Goal: Task Accomplishment & Management: Manage account settings

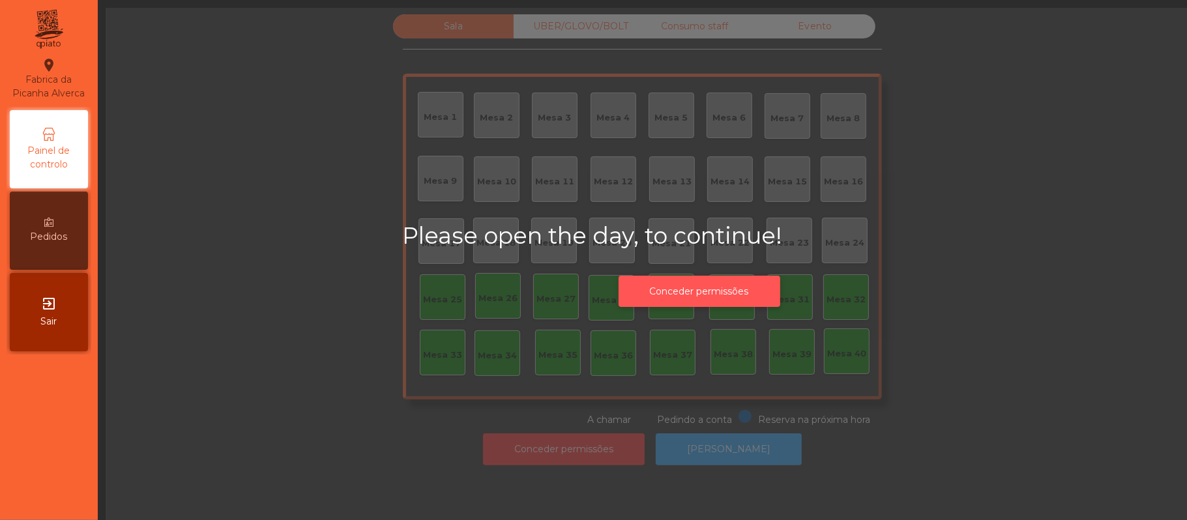
click at [737, 292] on button "Conceder permissões" at bounding box center [700, 292] width 162 height 32
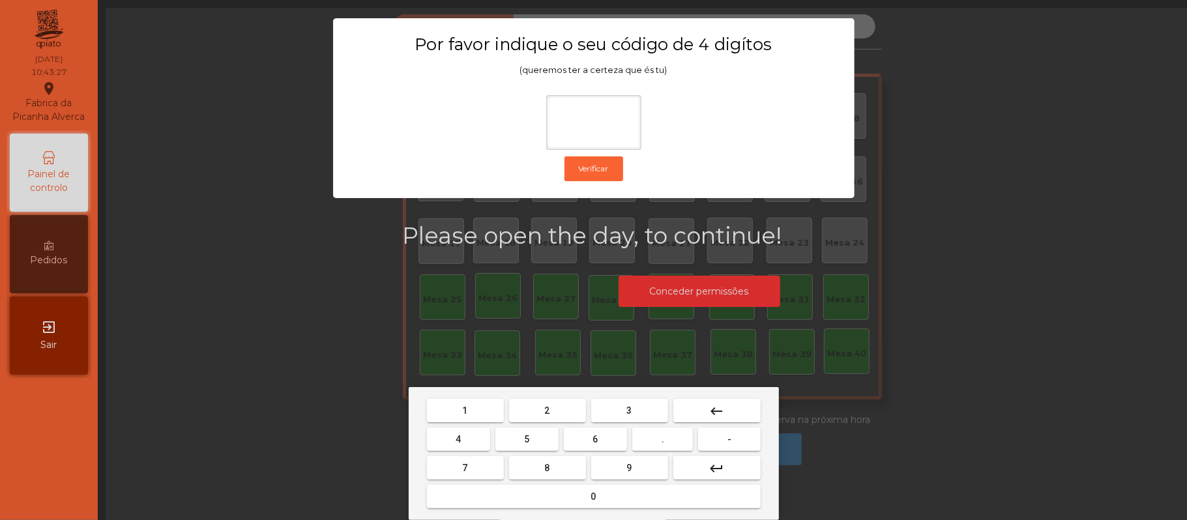
click at [546, 410] on span "2" at bounding box center [547, 410] width 5 height 10
click at [595, 441] on span "6" at bounding box center [595, 439] width 5 height 10
click at [478, 403] on button "1" at bounding box center [465, 410] width 77 height 23
click at [527, 439] on span "5" at bounding box center [526, 439] width 5 height 10
type input "****"
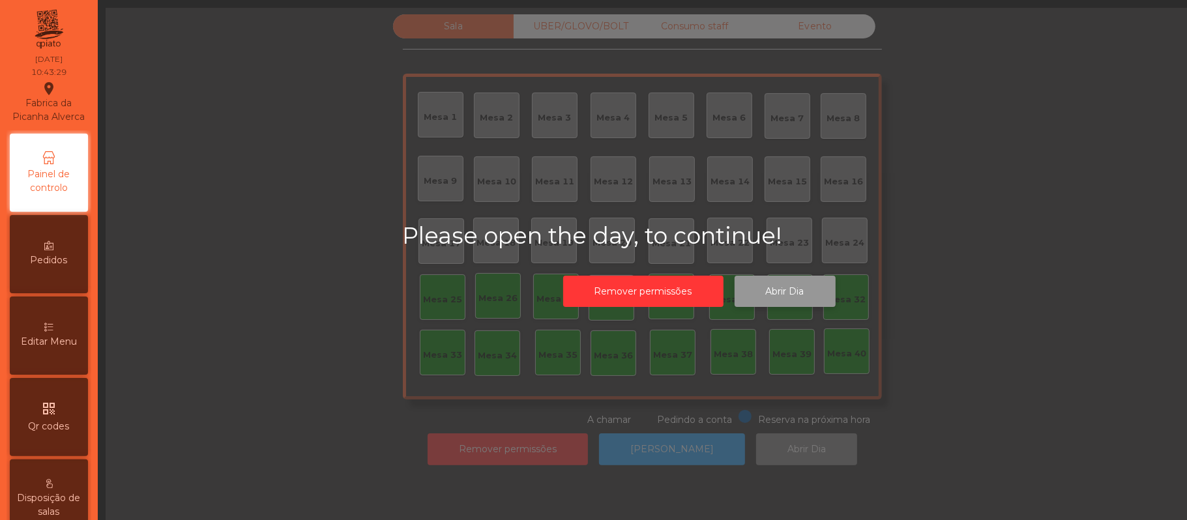
click at [791, 295] on button "Abrir Dia" at bounding box center [785, 292] width 101 height 32
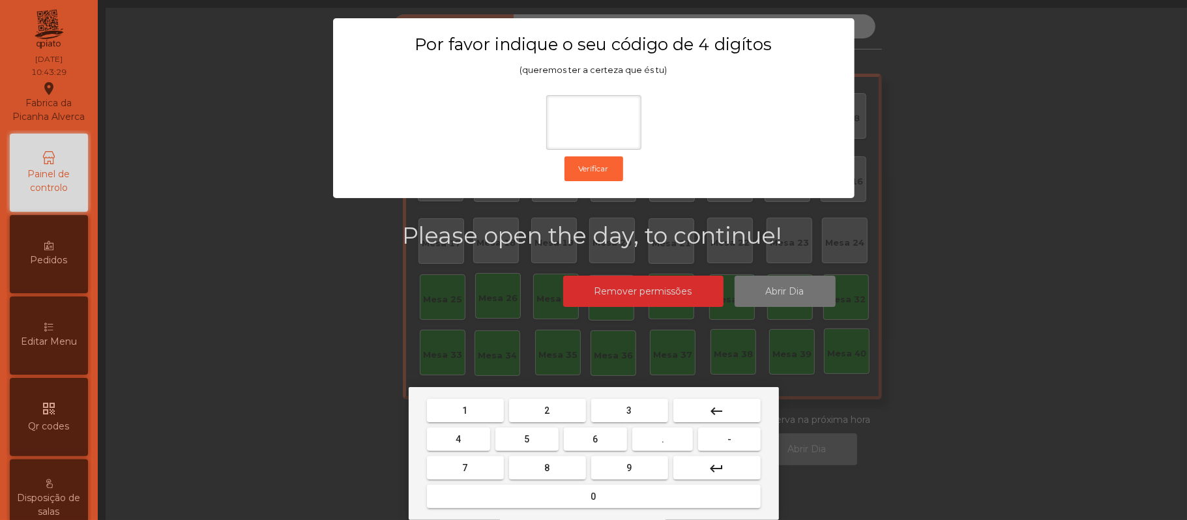
click at [546, 411] on span "2" at bounding box center [547, 410] width 5 height 10
click at [593, 439] on span "6" at bounding box center [595, 439] width 5 height 10
click at [473, 408] on button "1" at bounding box center [465, 410] width 77 height 23
click at [527, 439] on span "5" at bounding box center [526, 439] width 5 height 10
type input "****"
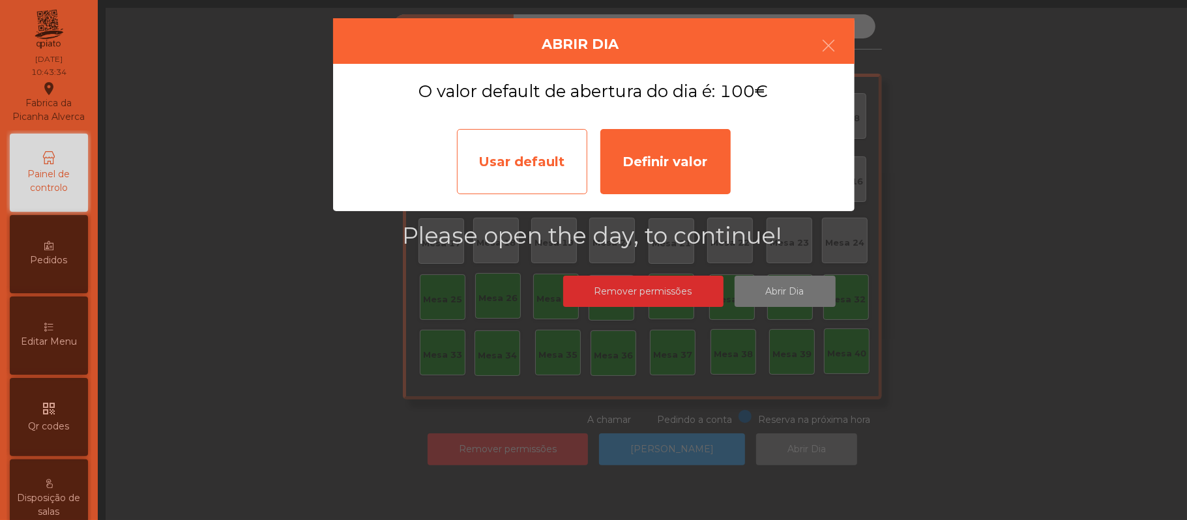
click at [509, 160] on div "Usar default" at bounding box center [522, 161] width 130 height 65
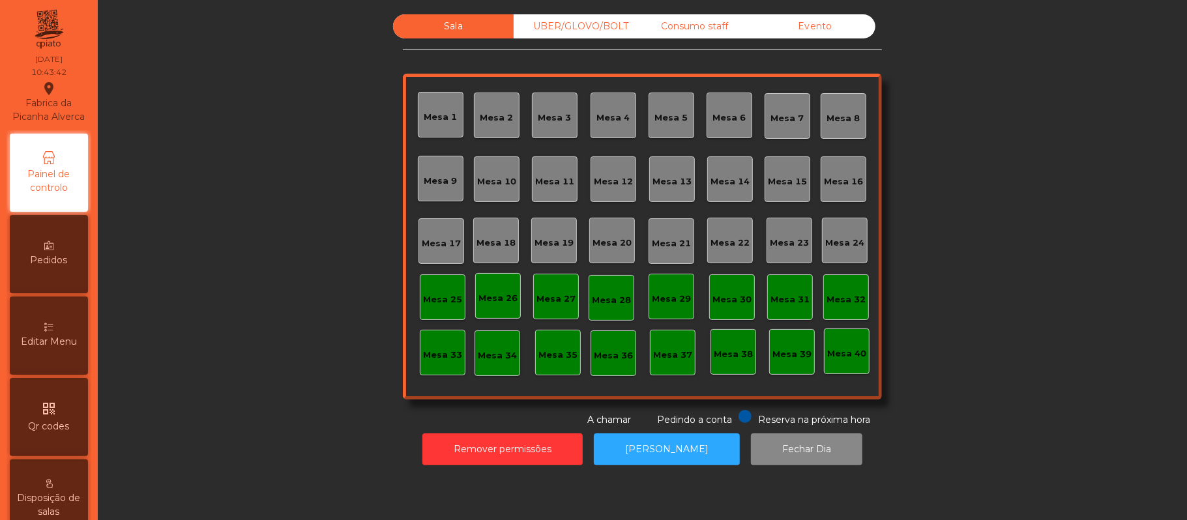
click at [784, 350] on div "Mesa 39" at bounding box center [791, 354] width 39 height 13
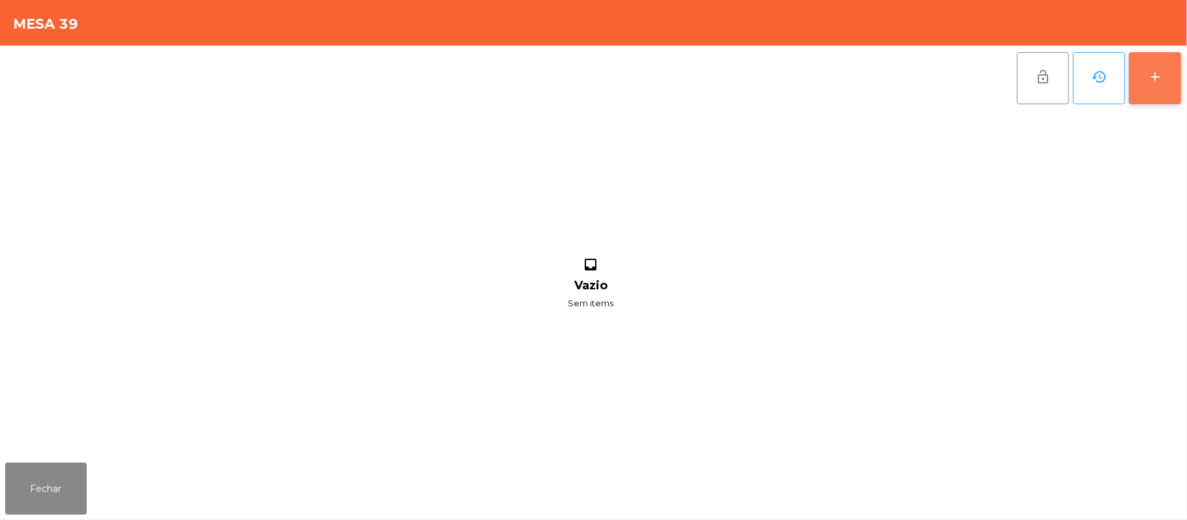
click at [1158, 69] on div "add" at bounding box center [1155, 77] width 16 height 16
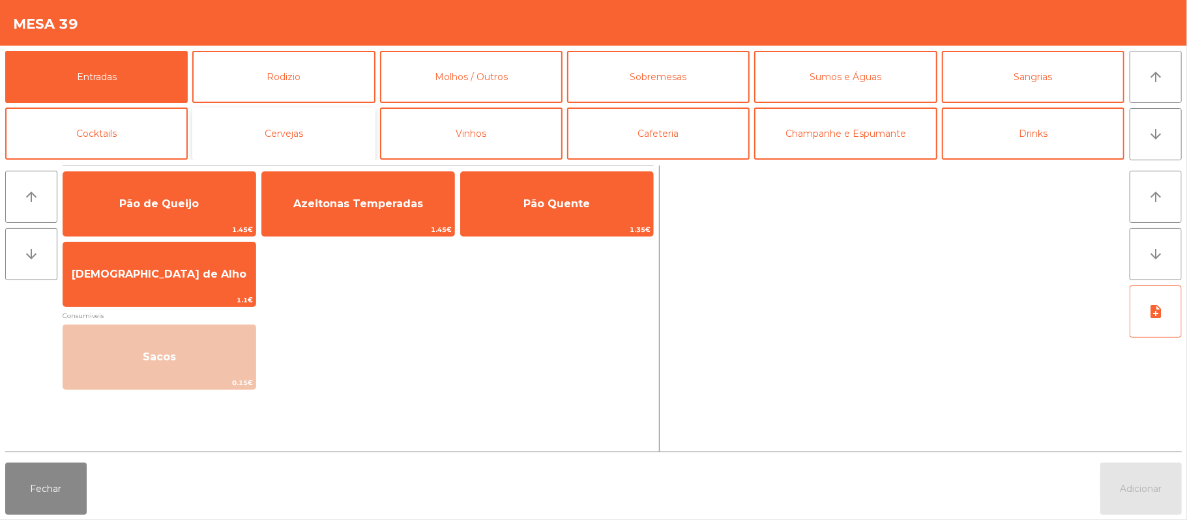
click at [303, 132] on button "Cervejas" at bounding box center [283, 134] width 183 height 52
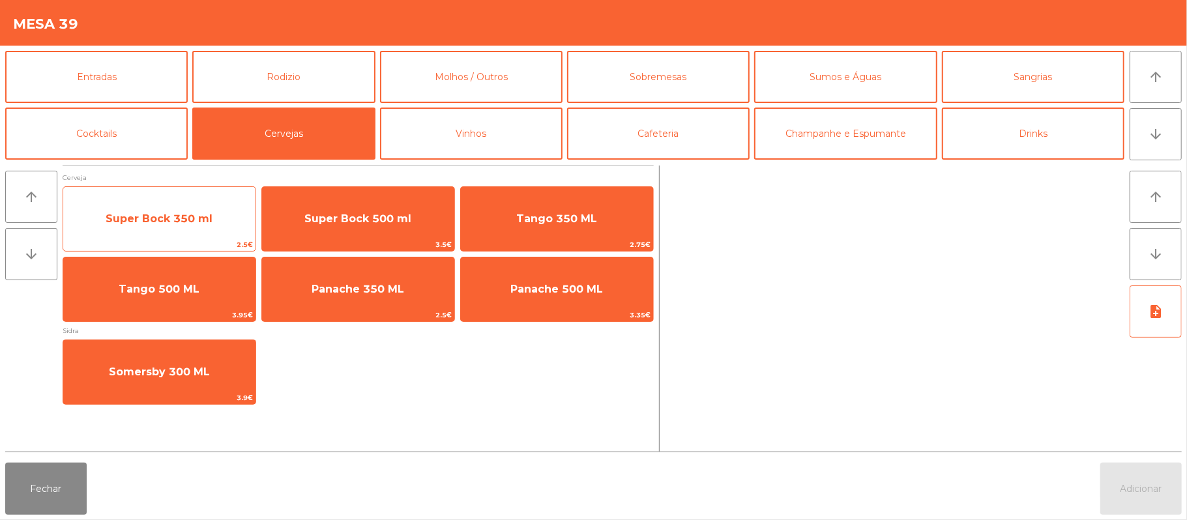
click at [162, 219] on span "Super Bock 350 ml" at bounding box center [159, 219] width 107 height 12
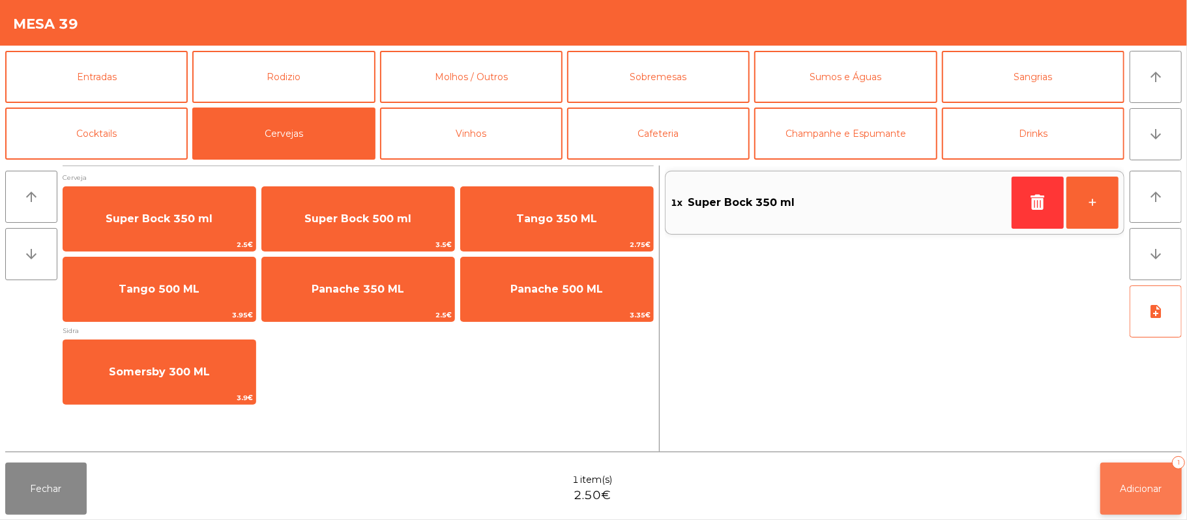
click at [1132, 492] on span "Adicionar" at bounding box center [1142, 489] width 42 height 12
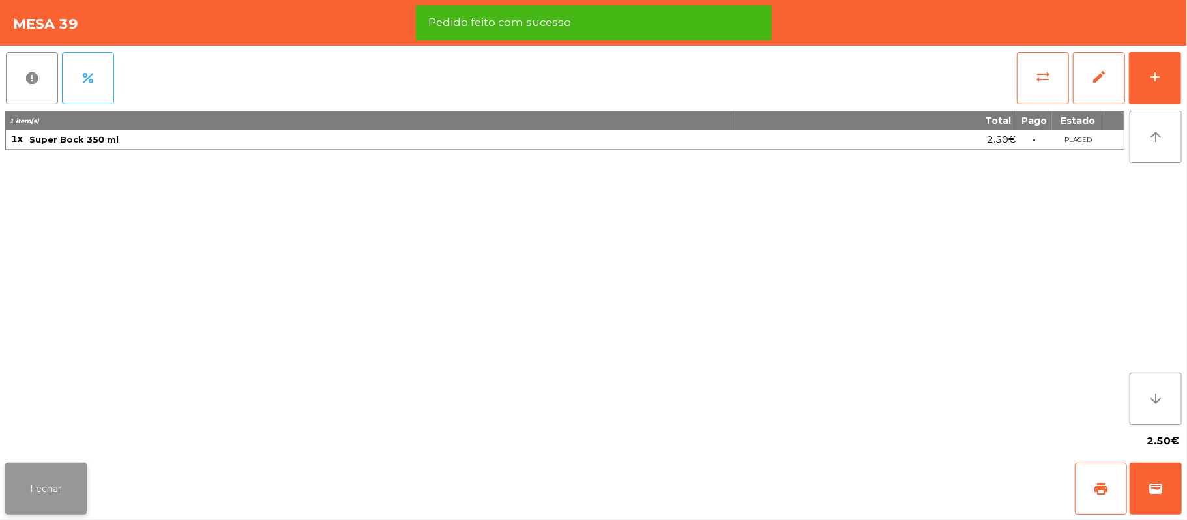
click at [17, 494] on button "Fechar" at bounding box center [45, 489] width 81 height 52
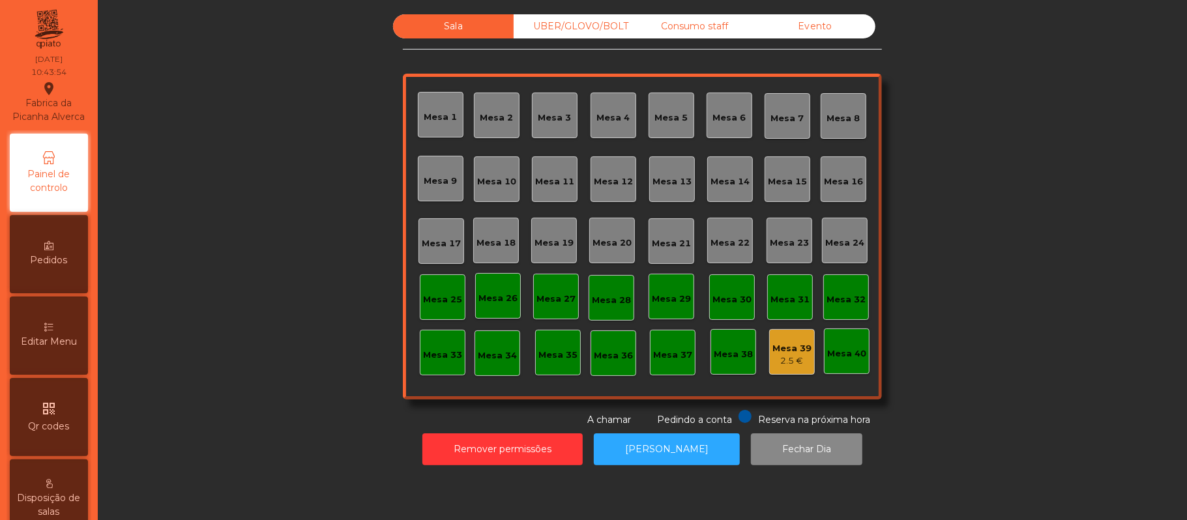
click at [699, 26] on div "Consumo staff" at bounding box center [694, 26] width 121 height 24
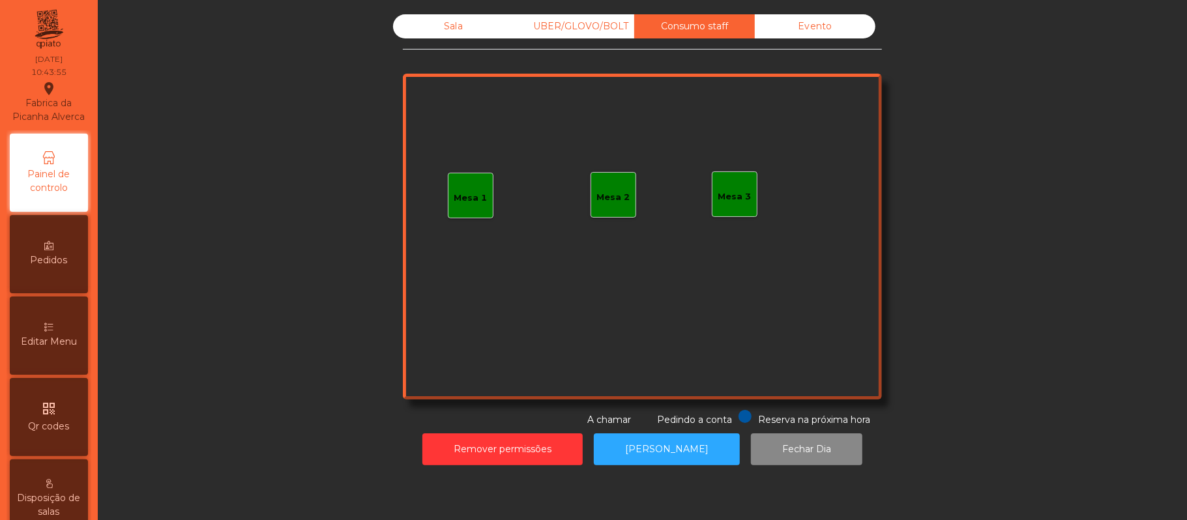
click at [731, 199] on div "Mesa 3" at bounding box center [734, 196] width 33 height 13
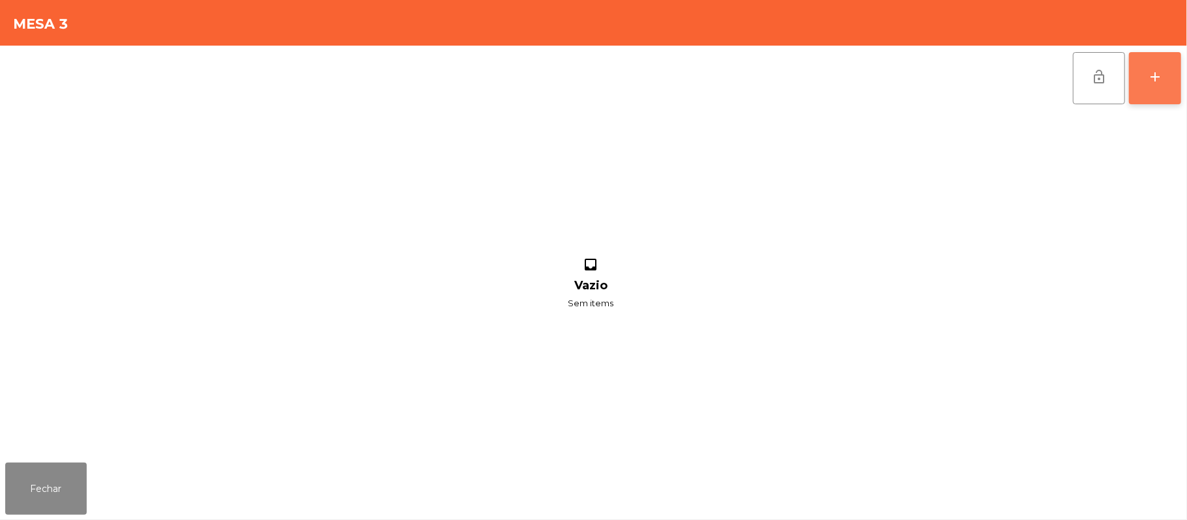
click at [1151, 86] on button "add" at bounding box center [1155, 78] width 52 height 52
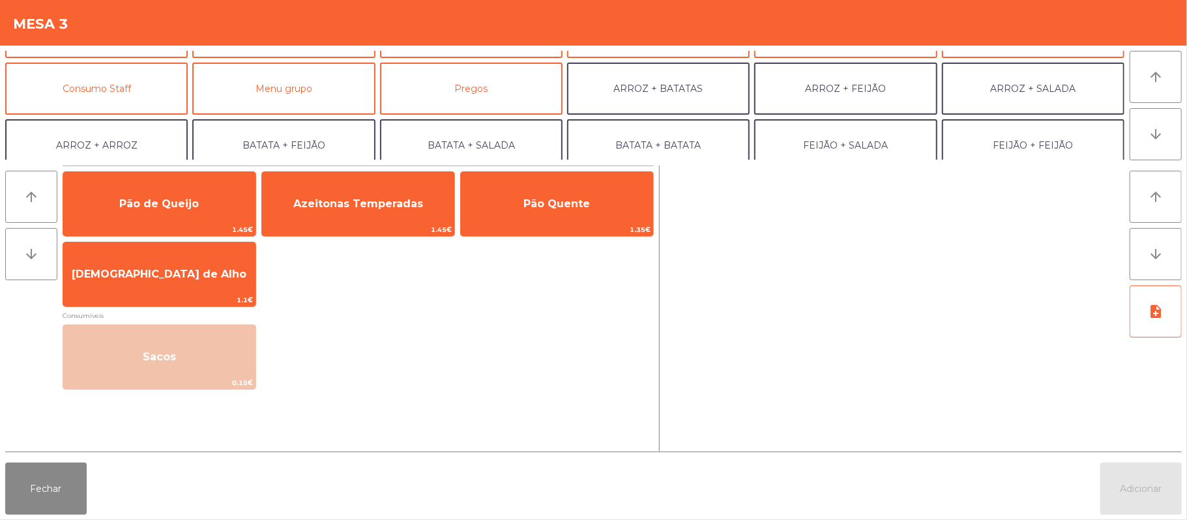
scroll to position [102, 0]
click at [130, 87] on button "Consumo Staff" at bounding box center [96, 88] width 183 height 52
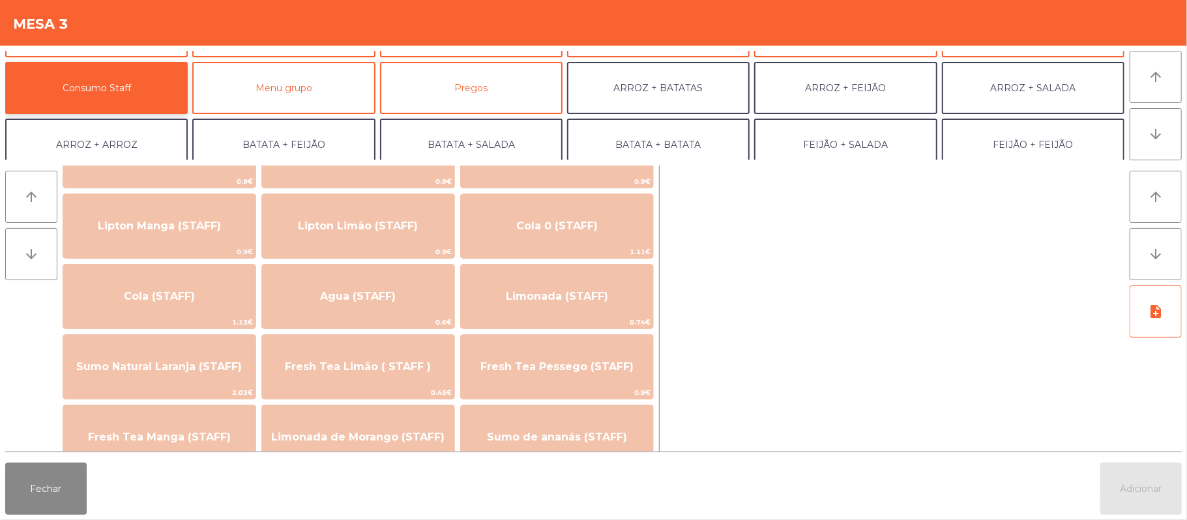
scroll to position [220, 0]
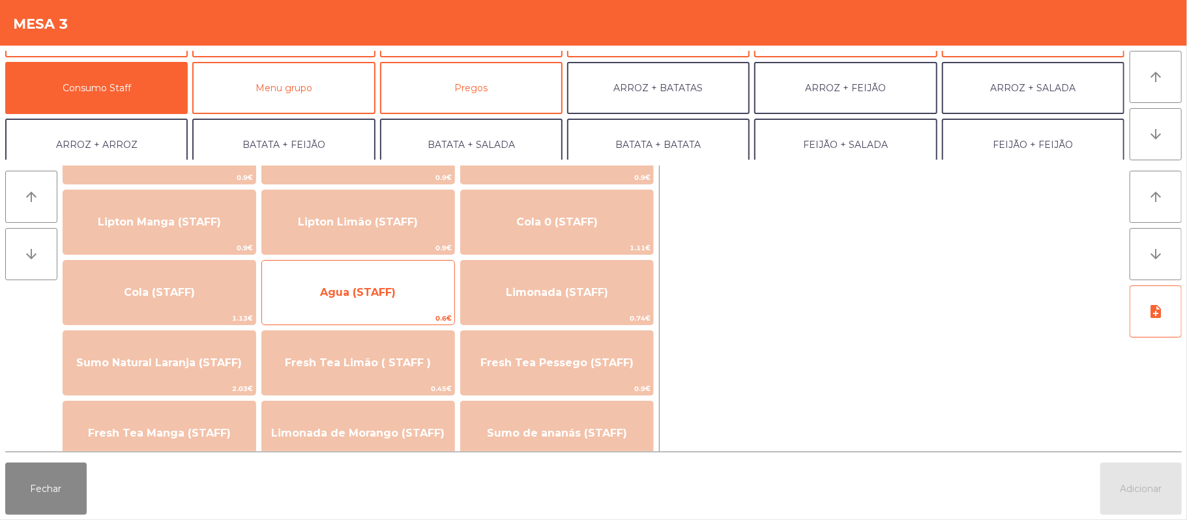
click at [390, 290] on span "Agua (STAFF)" at bounding box center [358, 292] width 76 height 12
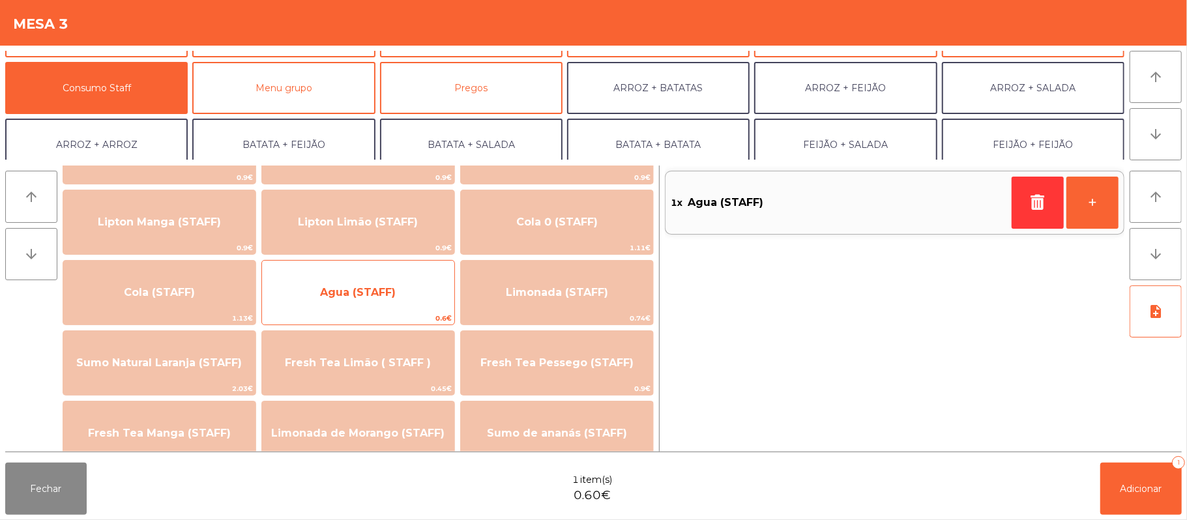
click at [379, 295] on span "Agua (STAFF)" at bounding box center [358, 292] width 76 height 12
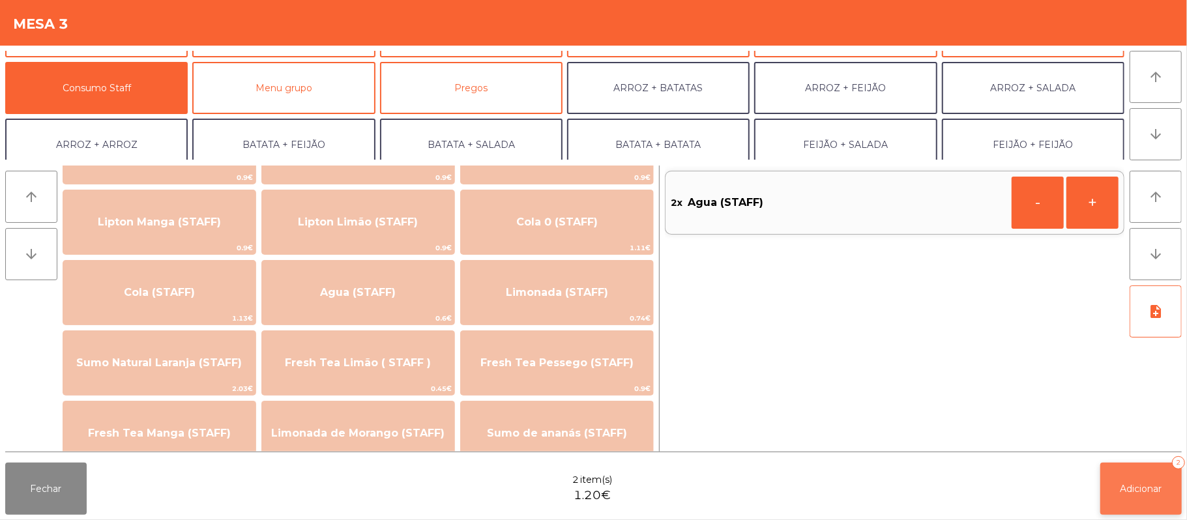
click at [1143, 489] on span "Adicionar" at bounding box center [1142, 489] width 42 height 12
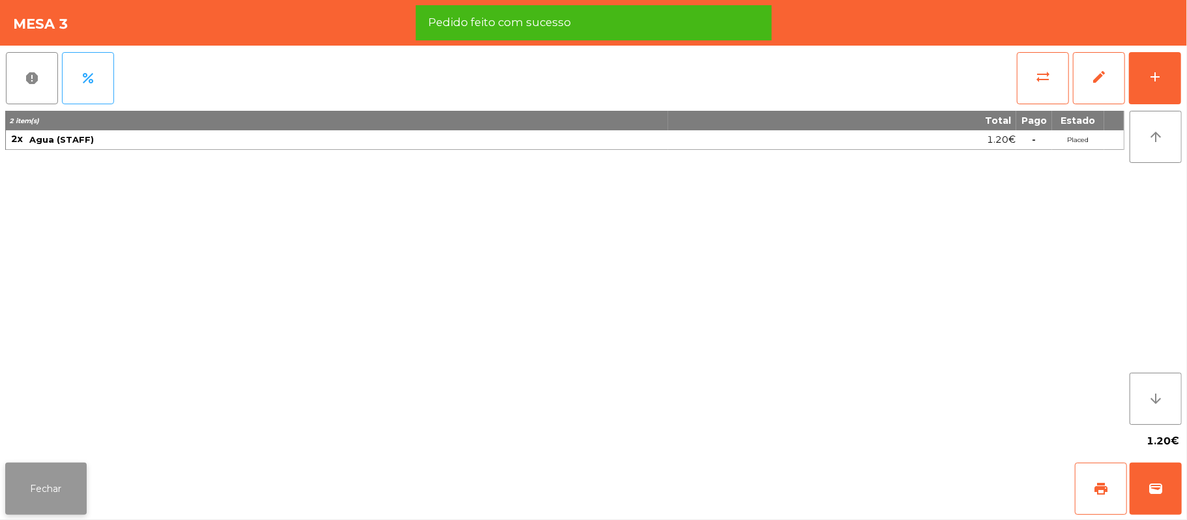
click at [35, 488] on button "Fechar" at bounding box center [45, 489] width 81 height 52
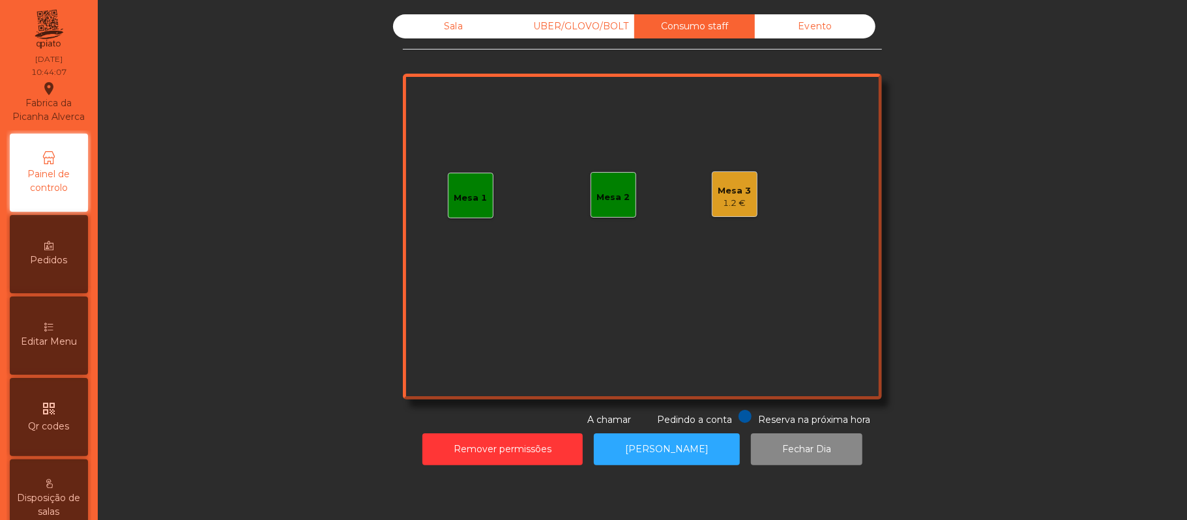
click at [451, 38] on div "Sala" at bounding box center [453, 26] width 121 height 24
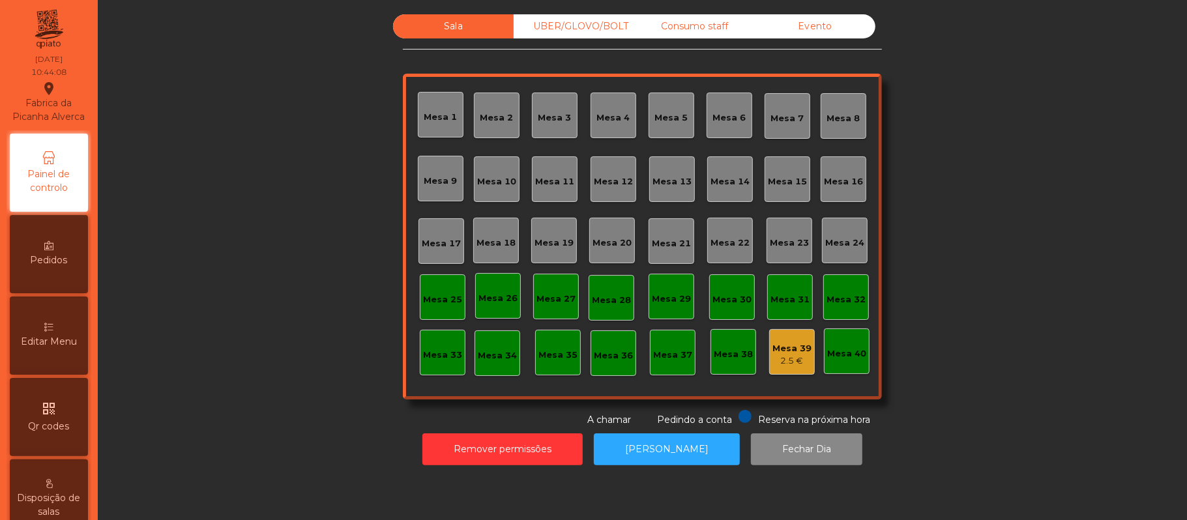
click at [778, 357] on div "2.5 €" at bounding box center [791, 361] width 39 height 13
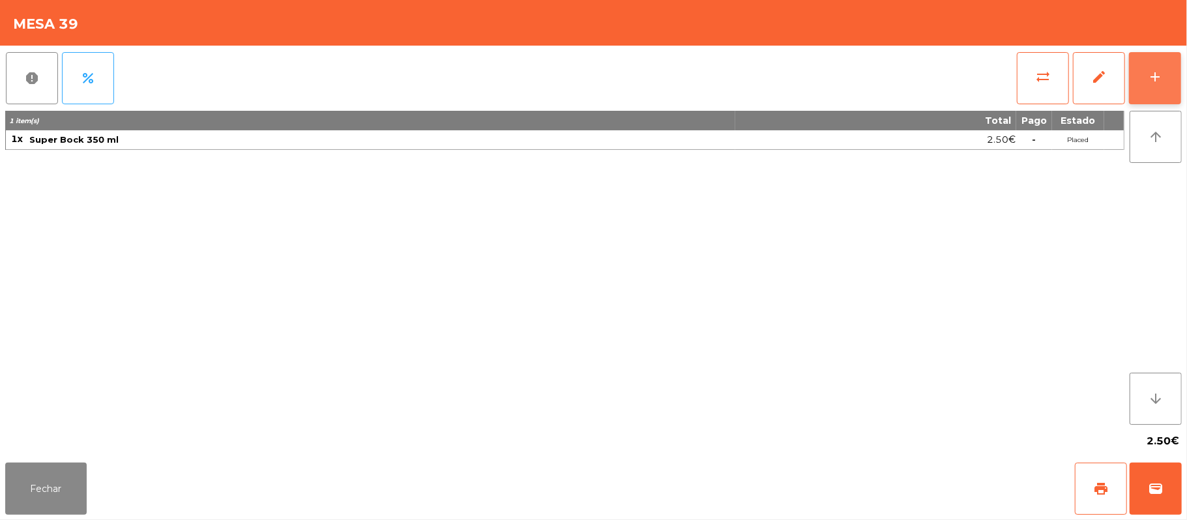
click at [1158, 86] on button "add" at bounding box center [1155, 78] width 52 height 52
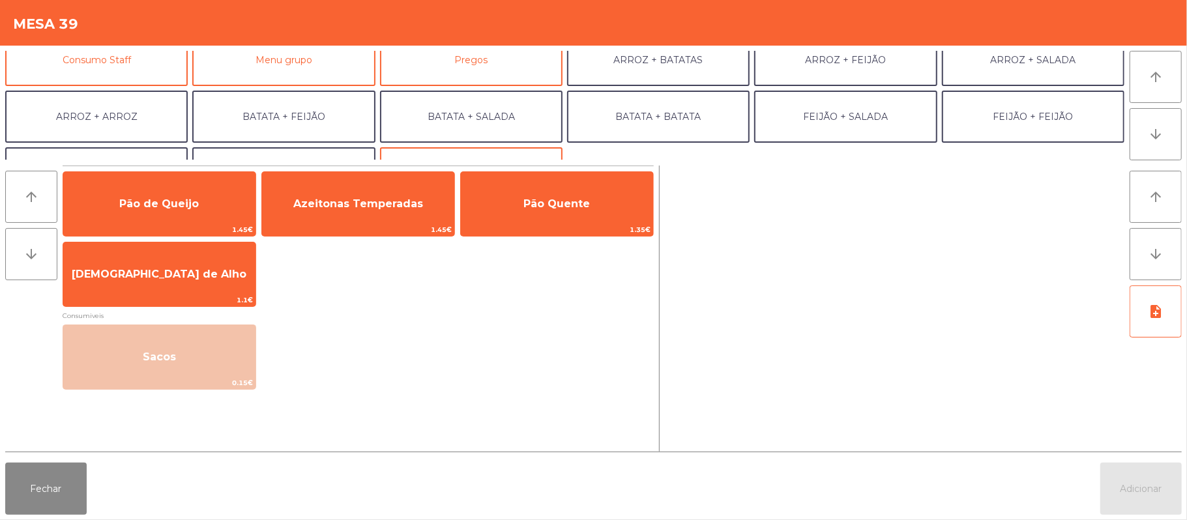
scroll to position [130, 0]
click at [141, 78] on button "Consumo Staff" at bounding box center [96, 60] width 183 height 52
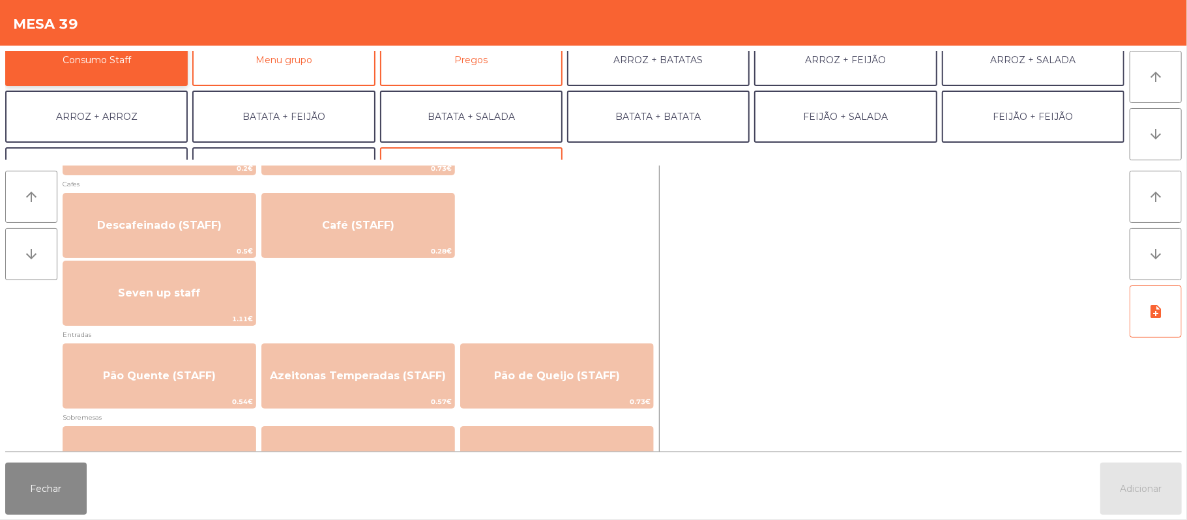
scroll to position [746, 0]
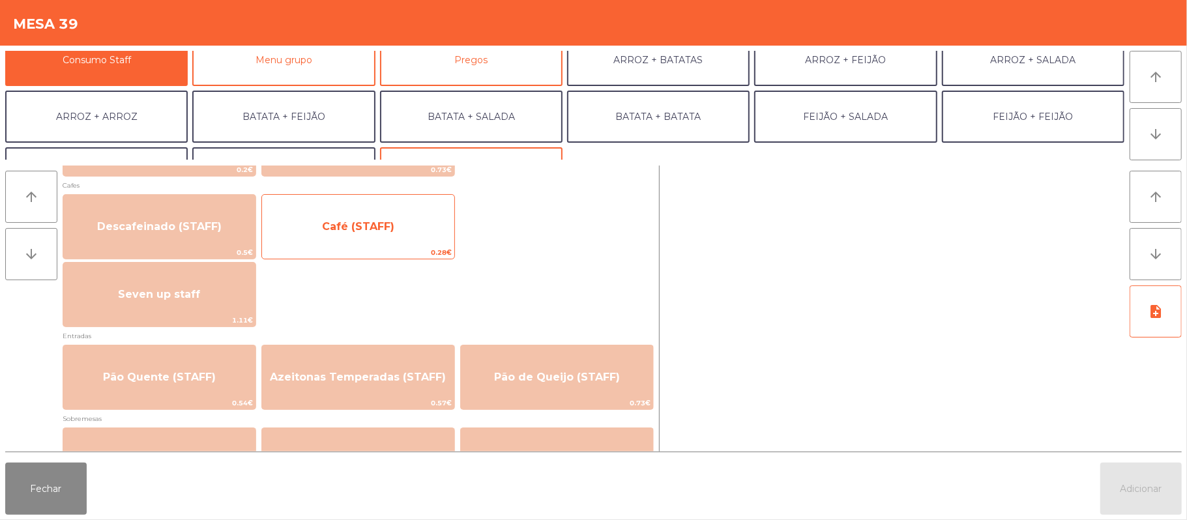
click at [390, 227] on span "Café (STAFF)" at bounding box center [358, 226] width 72 height 12
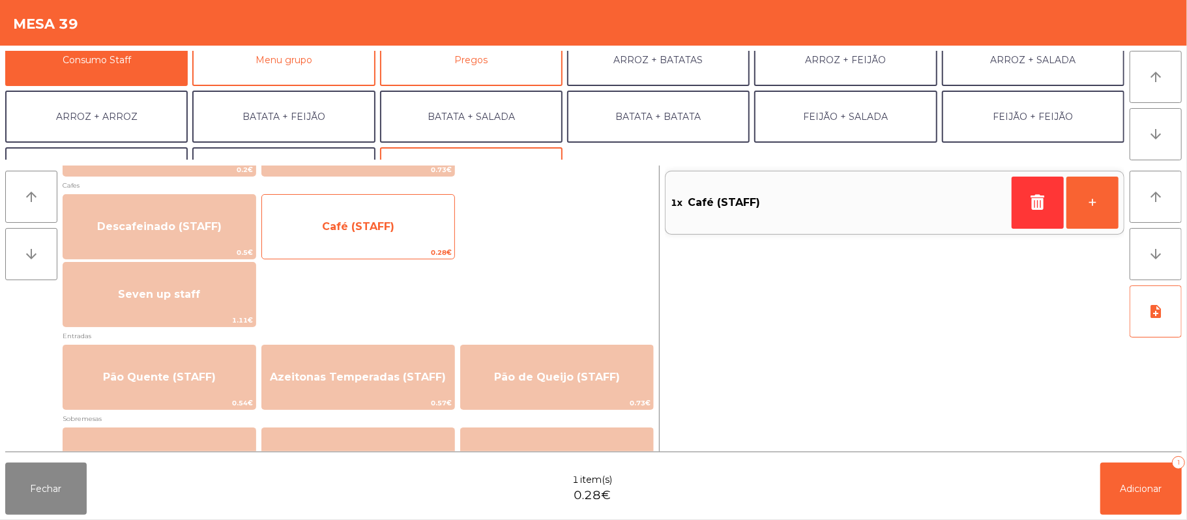
click at [390, 227] on span "Café (STAFF)" at bounding box center [358, 226] width 72 height 12
click at [390, 226] on span "Café (STAFF)" at bounding box center [358, 226] width 72 height 12
click at [392, 228] on span "Café (STAFF)" at bounding box center [358, 226] width 72 height 12
click at [392, 220] on span "Café (STAFF)" at bounding box center [358, 226] width 72 height 12
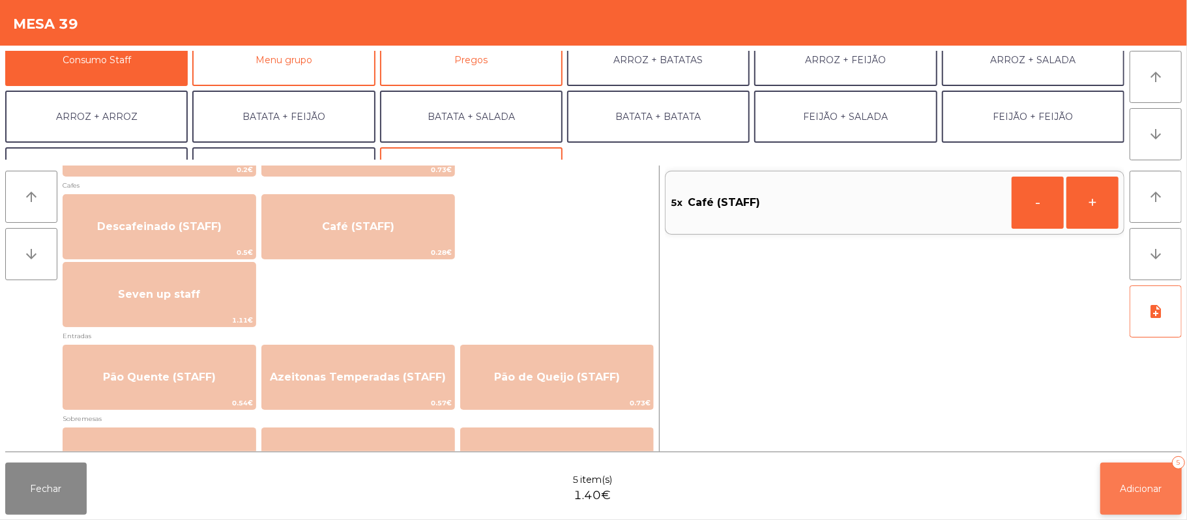
click at [1143, 493] on span "Adicionar" at bounding box center [1142, 489] width 42 height 12
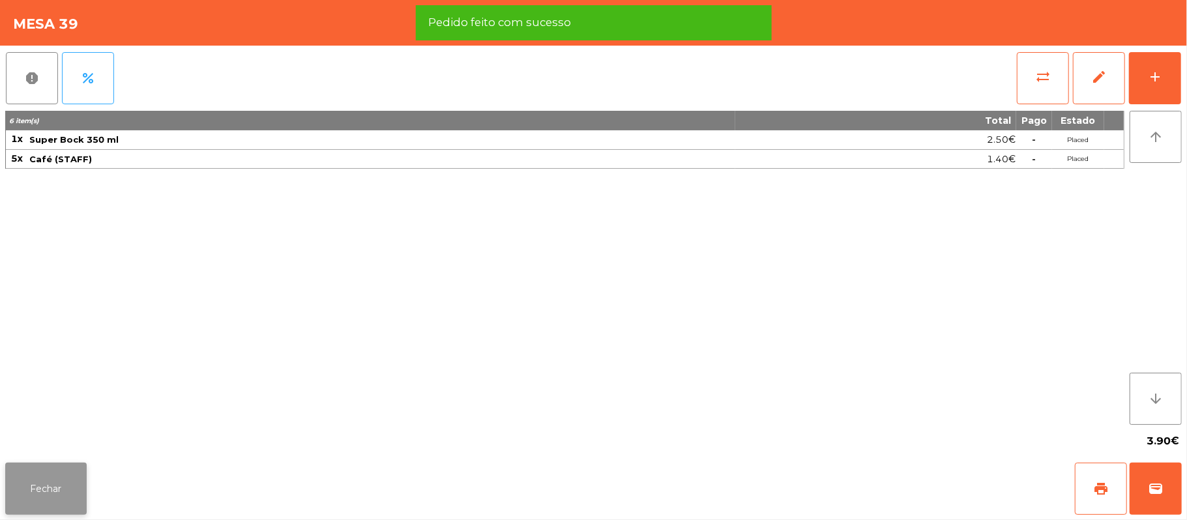
click at [52, 480] on button "Fechar" at bounding box center [45, 489] width 81 height 52
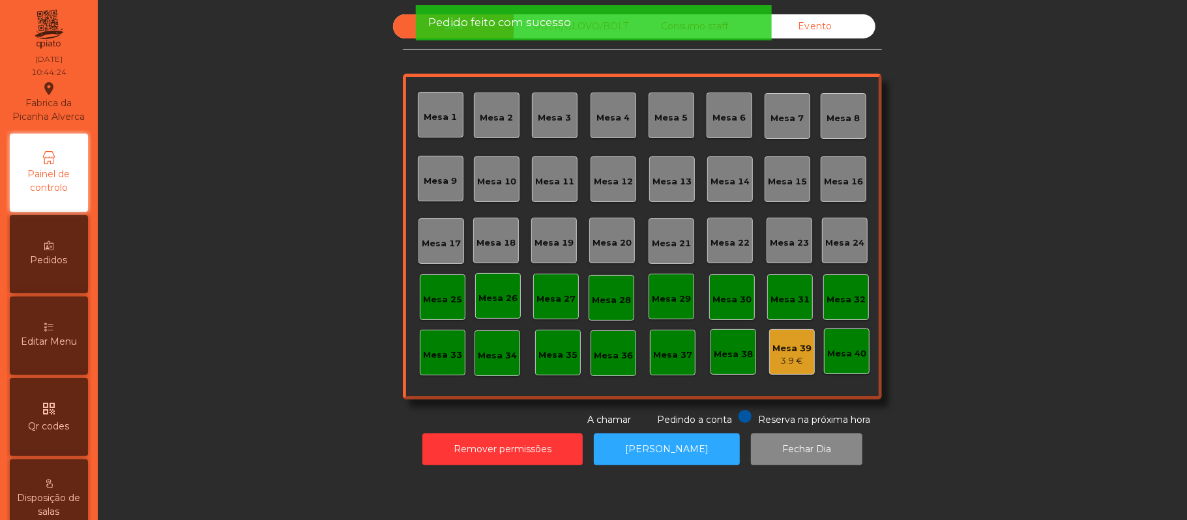
click at [654, 349] on div "Mesa 37" at bounding box center [672, 355] width 39 height 13
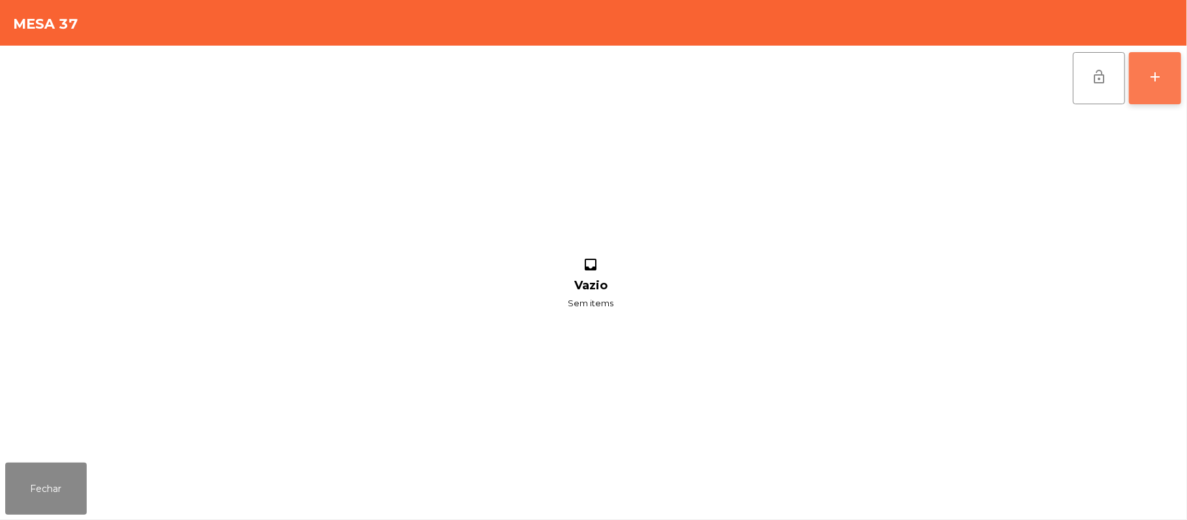
click at [1145, 83] on button "add" at bounding box center [1155, 78] width 52 height 52
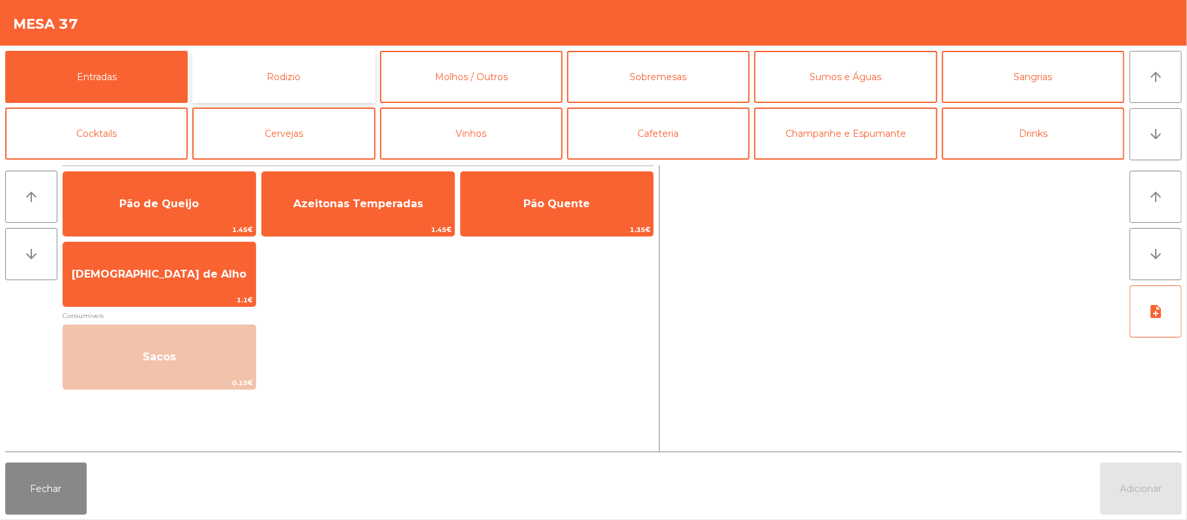
click at [304, 72] on button "Rodizio" at bounding box center [283, 77] width 183 height 52
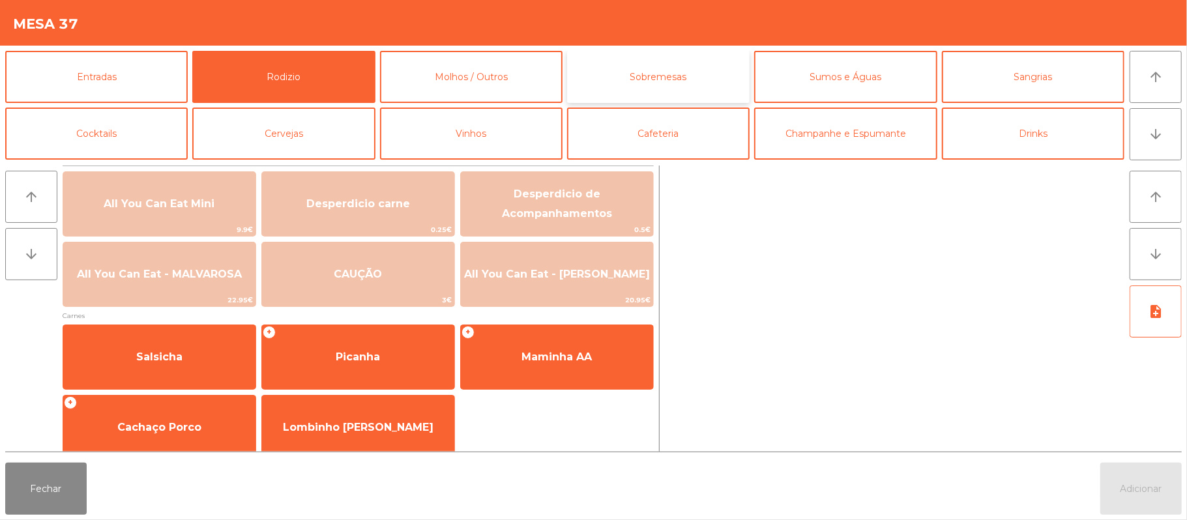
click at [682, 81] on button "Sobremesas" at bounding box center [658, 77] width 183 height 52
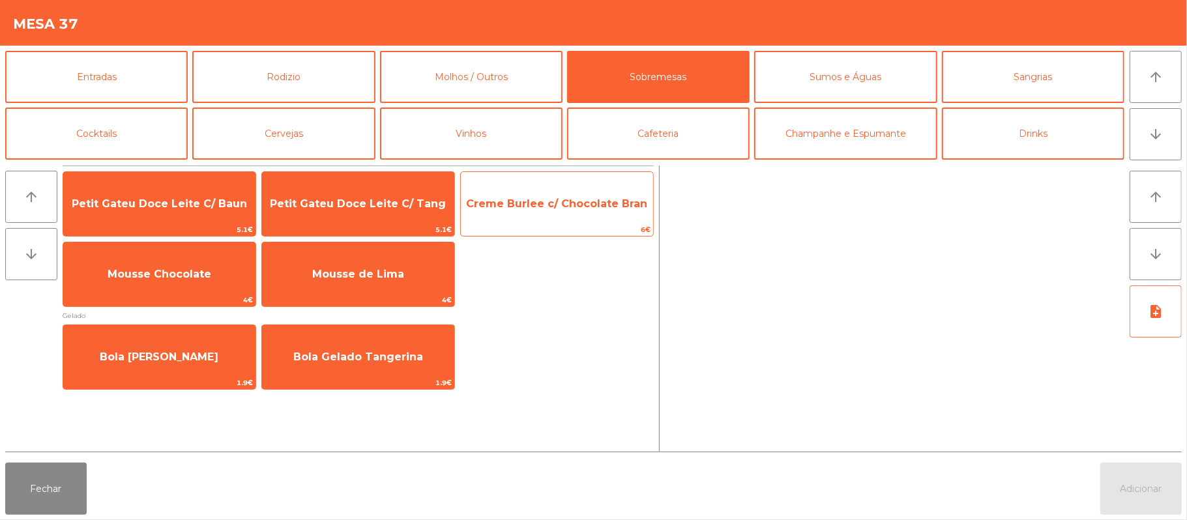
click at [565, 196] on span "Creme Burlee c/ Chocolate Bran" at bounding box center [557, 203] width 192 height 35
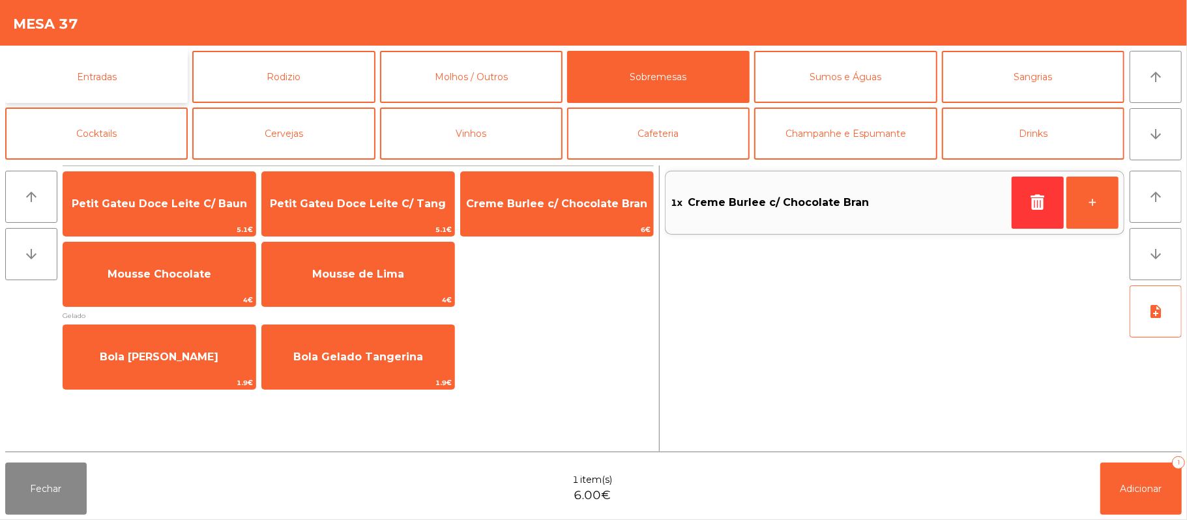
click at [113, 66] on button "Entradas" at bounding box center [96, 77] width 183 height 52
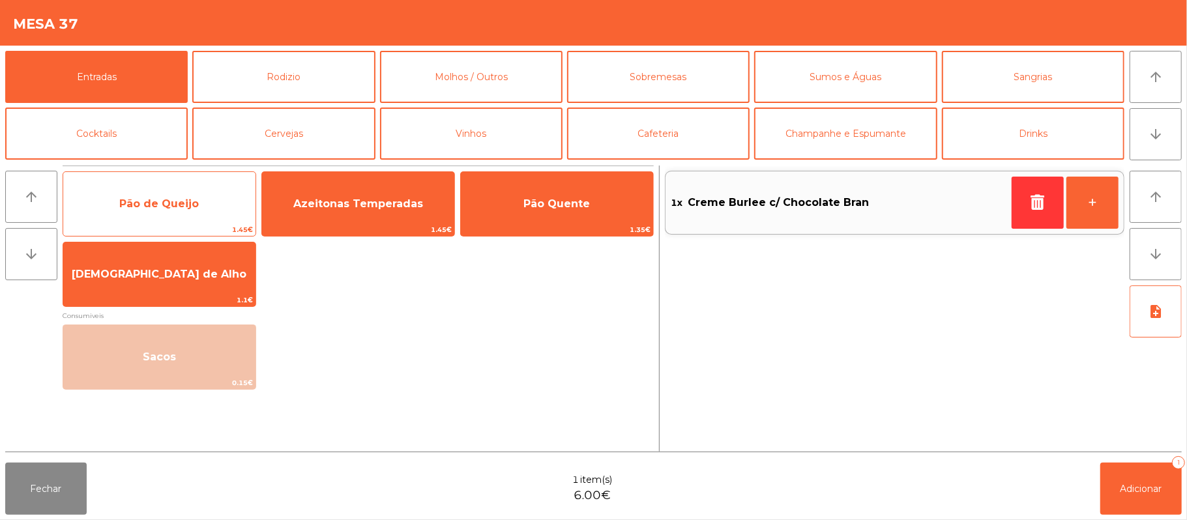
click at [123, 207] on span "Pão de Queijo" at bounding box center [159, 204] width 80 height 12
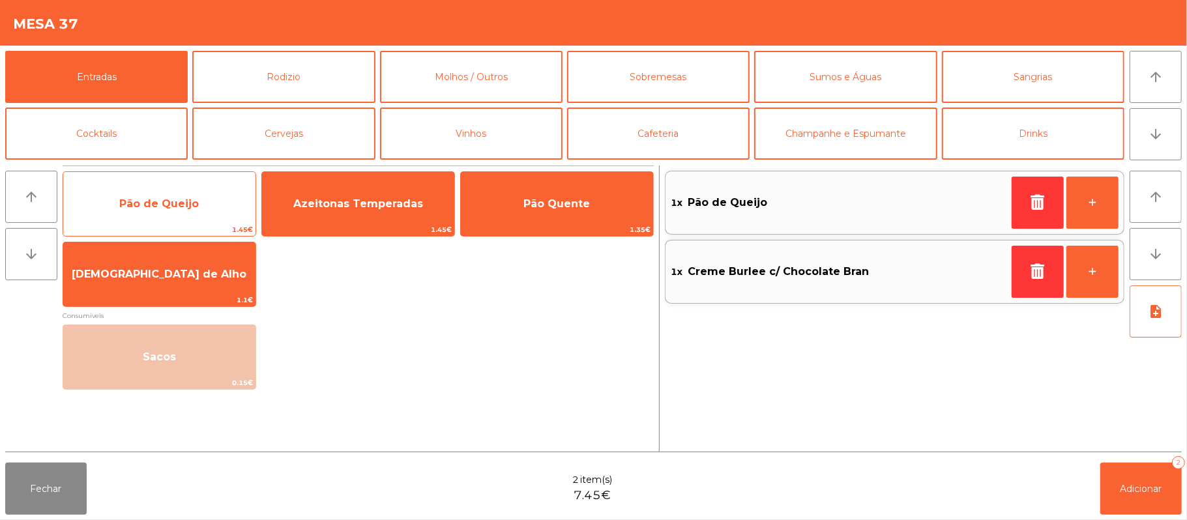
click at [186, 194] on span "Pão de Queijo" at bounding box center [159, 203] width 192 height 35
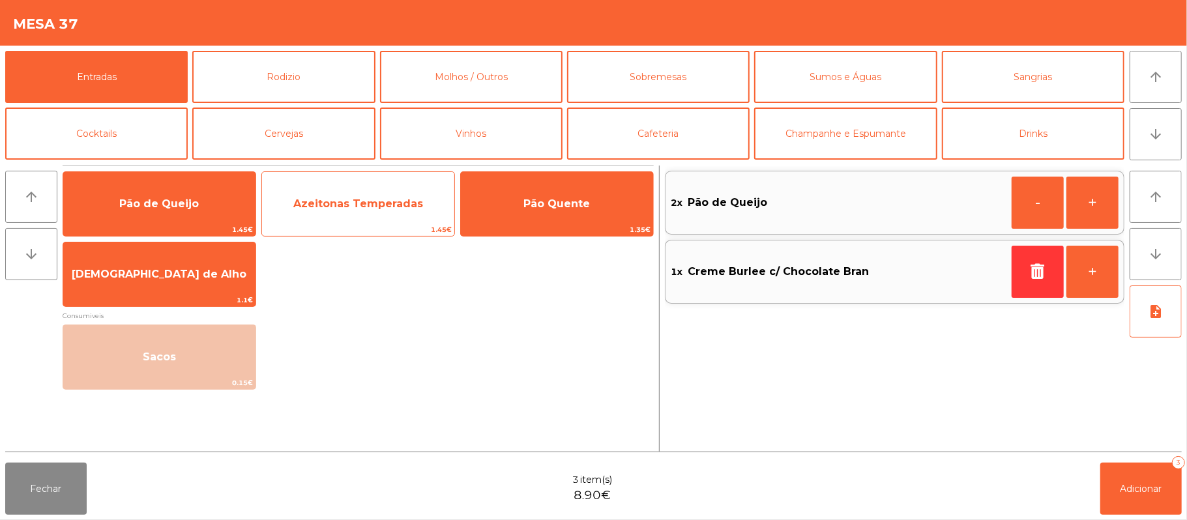
click at [342, 194] on span "Azeitonas Temperadas" at bounding box center [358, 203] width 192 height 35
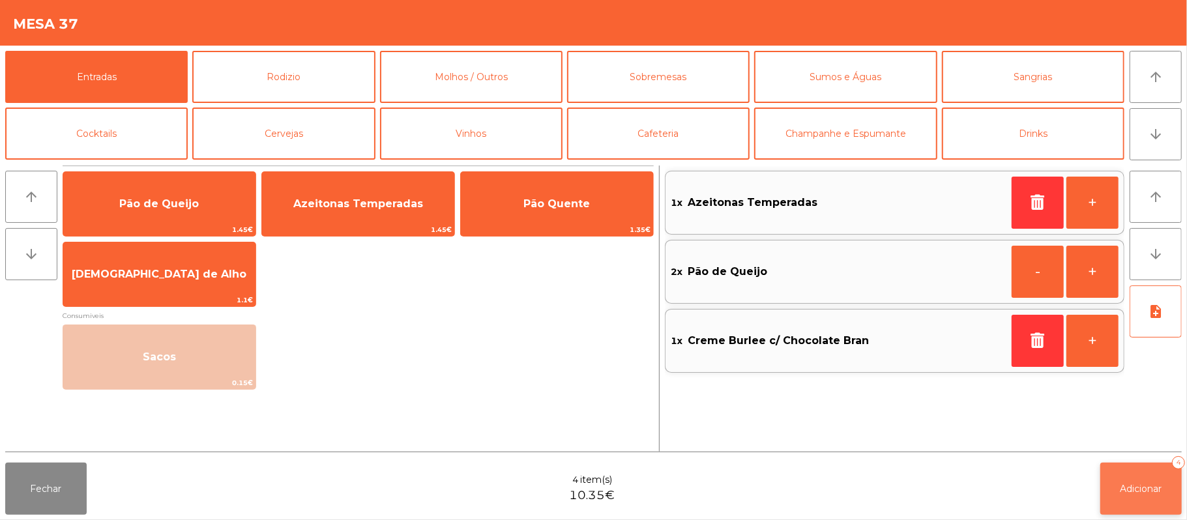
click at [1116, 486] on button "Adicionar 4" at bounding box center [1140, 489] width 81 height 52
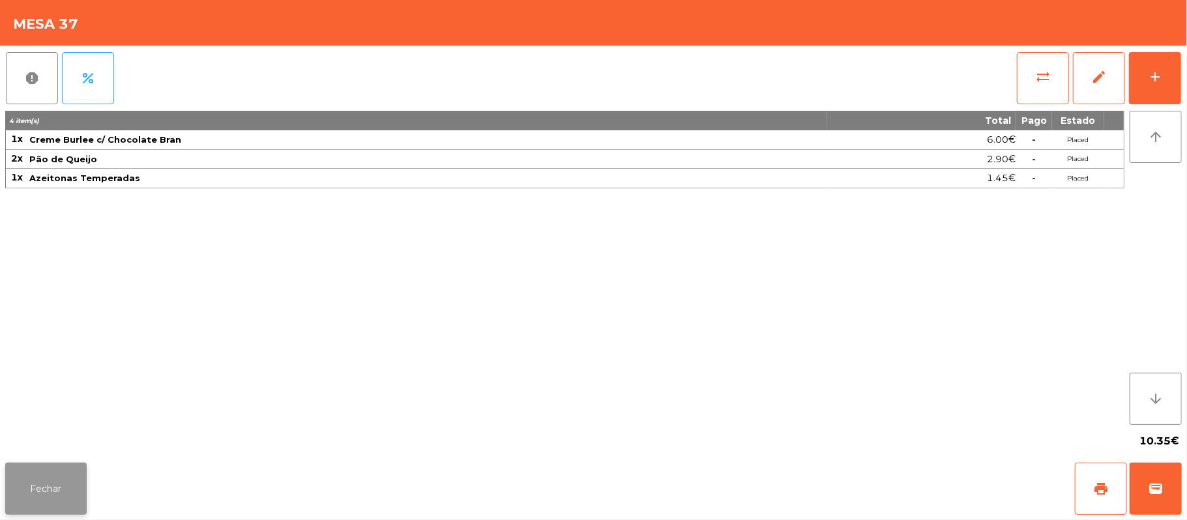
click at [44, 491] on button "Fechar" at bounding box center [45, 489] width 81 height 52
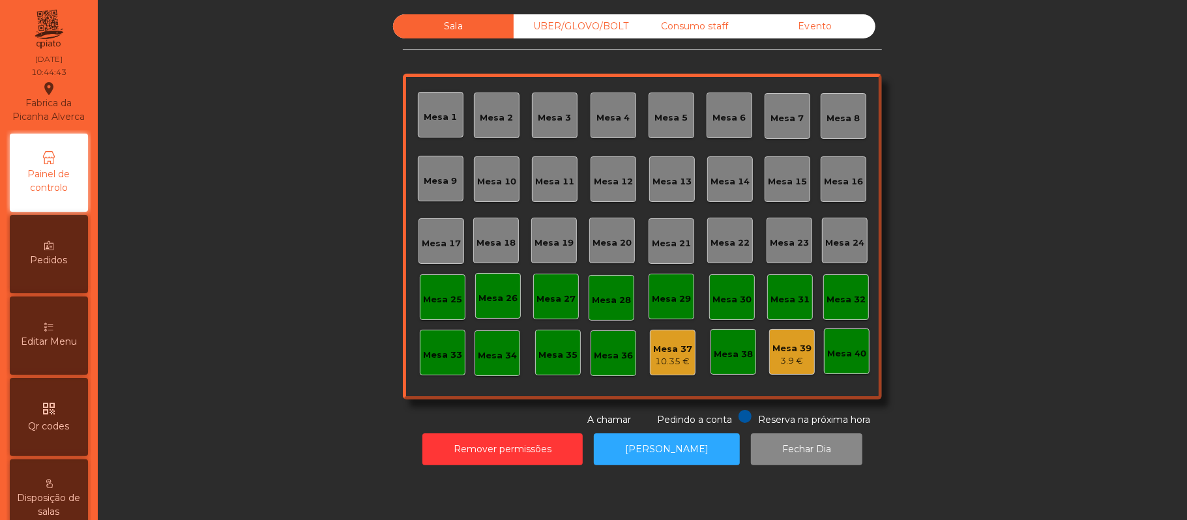
click at [439, 370] on div "Mesa 33" at bounding box center [443, 353] width 46 height 46
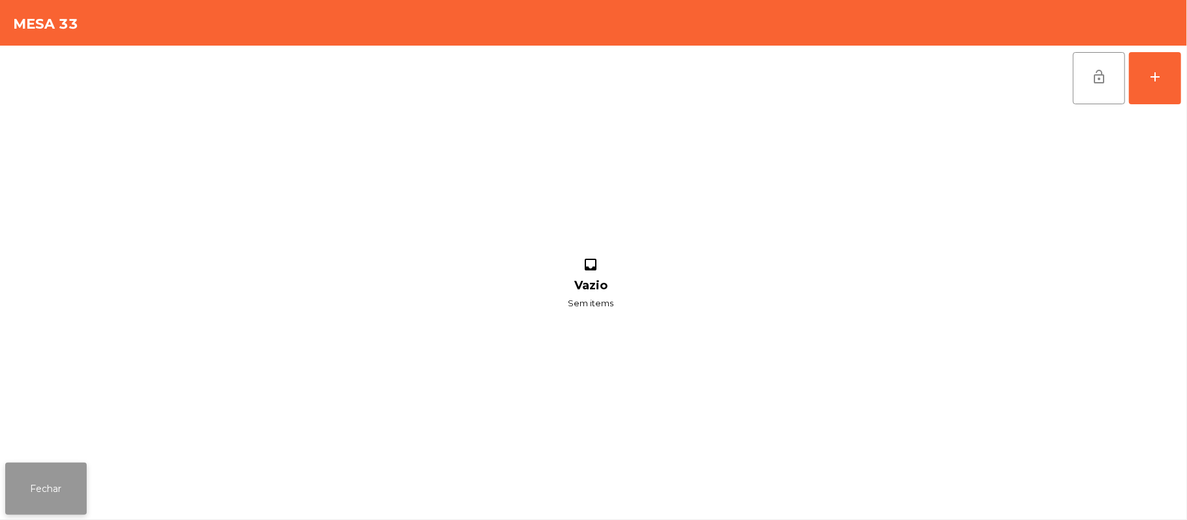
click at [52, 495] on button "Fechar" at bounding box center [45, 489] width 81 height 52
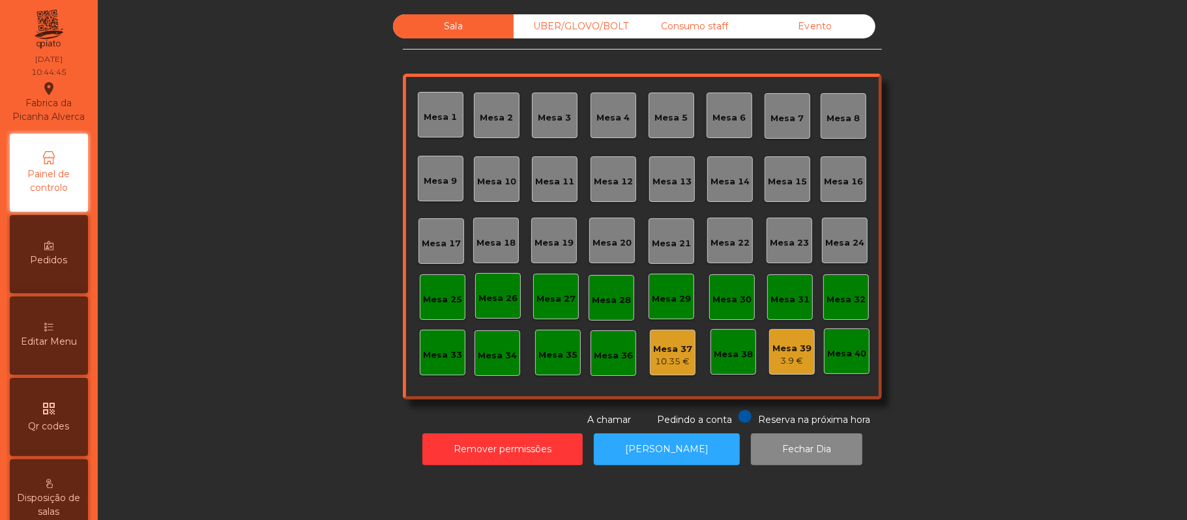
click at [433, 116] on div "Mesa 1" at bounding box center [440, 117] width 33 height 13
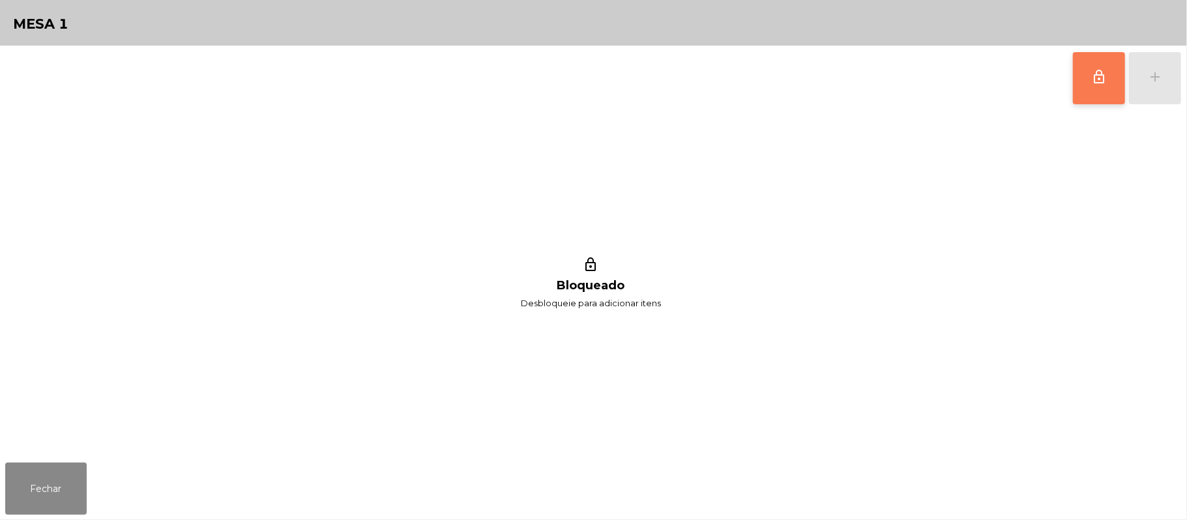
click at [1086, 87] on button "lock_outline" at bounding box center [1099, 78] width 52 height 52
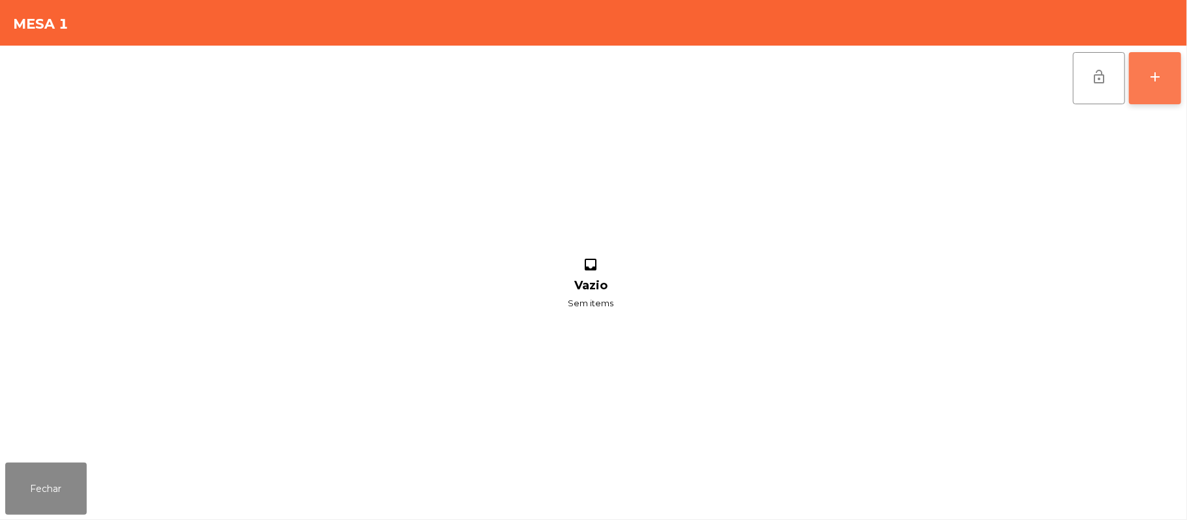
click at [1179, 65] on button "add" at bounding box center [1155, 78] width 52 height 52
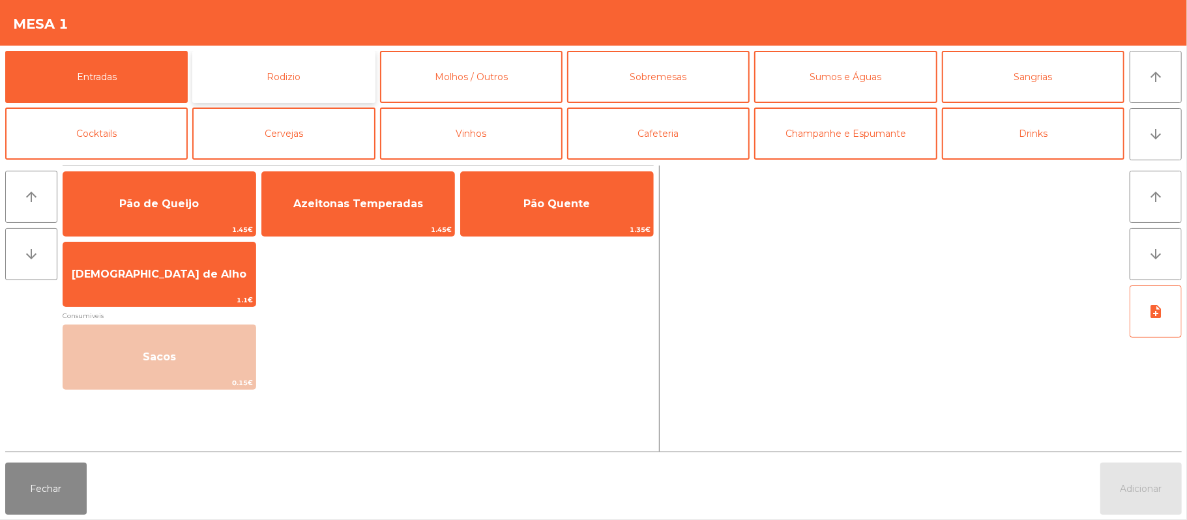
click at [299, 65] on button "Rodizio" at bounding box center [283, 77] width 183 height 52
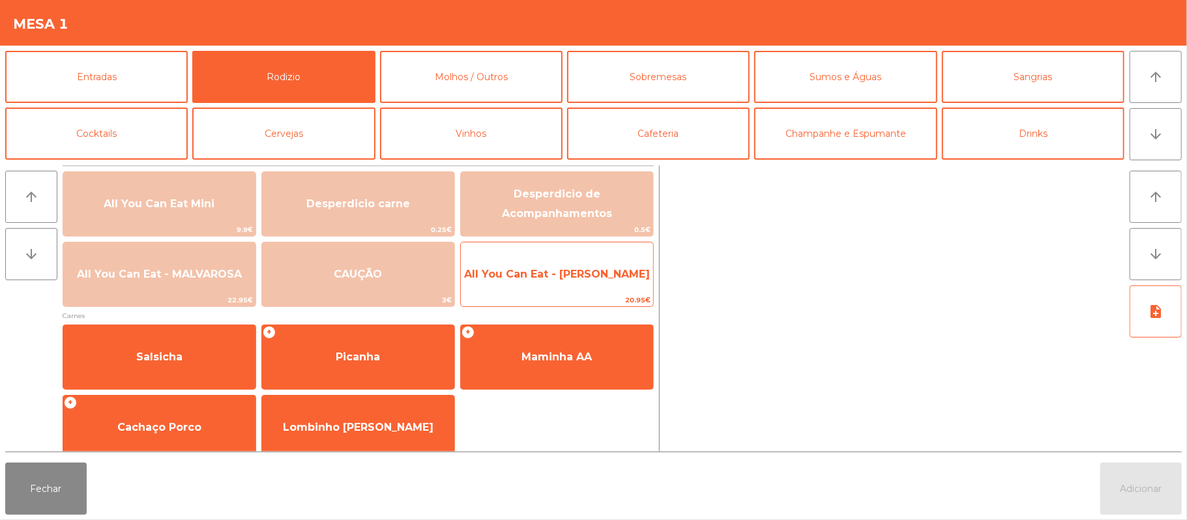
click at [600, 259] on span "All You Can Eat - [PERSON_NAME]" at bounding box center [557, 274] width 192 height 35
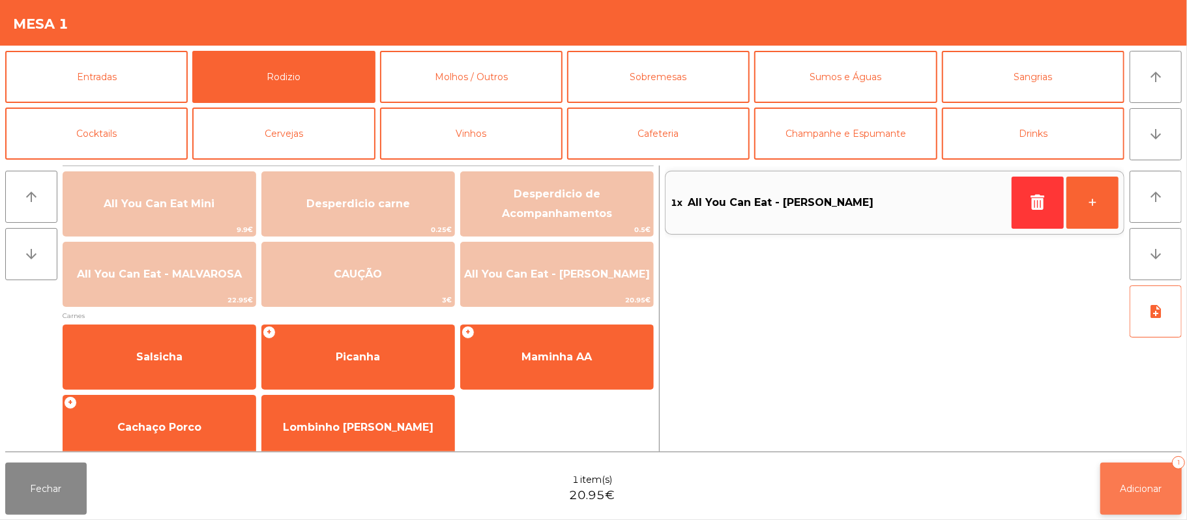
click at [1102, 488] on button "Adicionar 1" at bounding box center [1140, 489] width 81 height 52
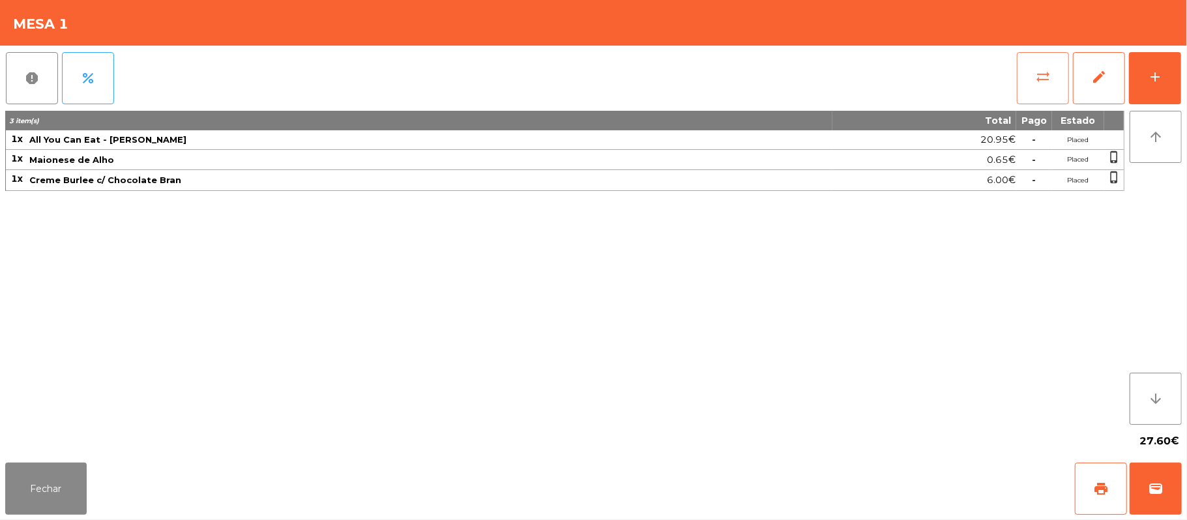
click at [1038, 81] on span "sync_alt" at bounding box center [1043, 77] width 16 height 16
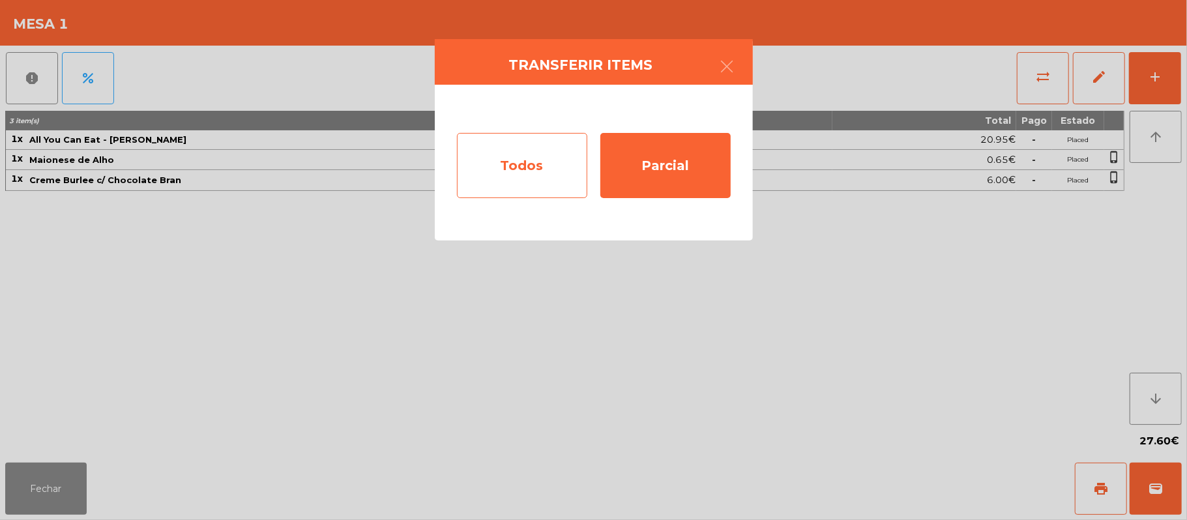
click at [533, 165] on div "Todos" at bounding box center [522, 165] width 130 height 65
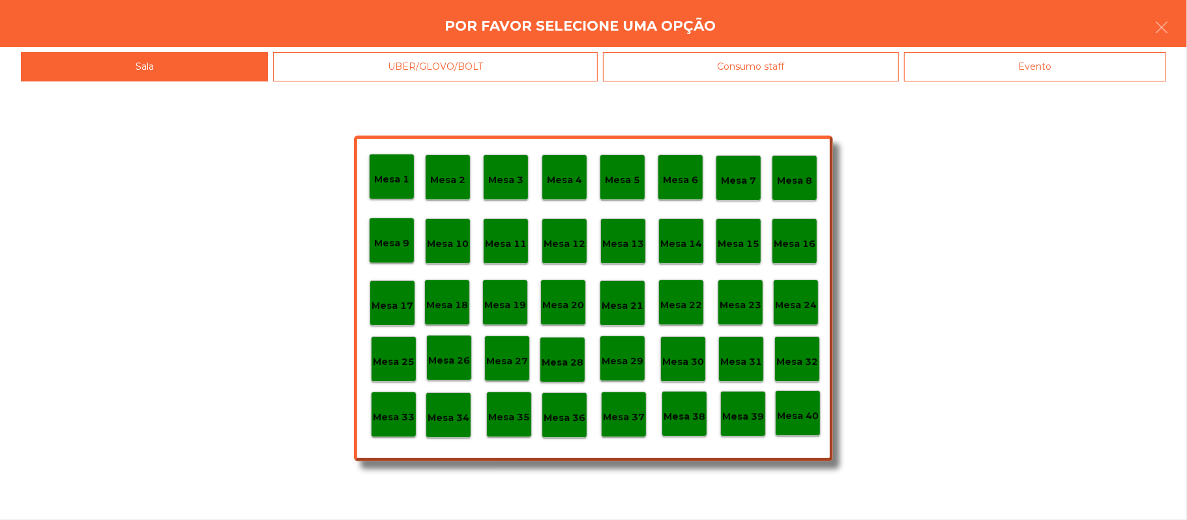
click at [621, 426] on div "Mesa 37" at bounding box center [624, 415] width 46 height 46
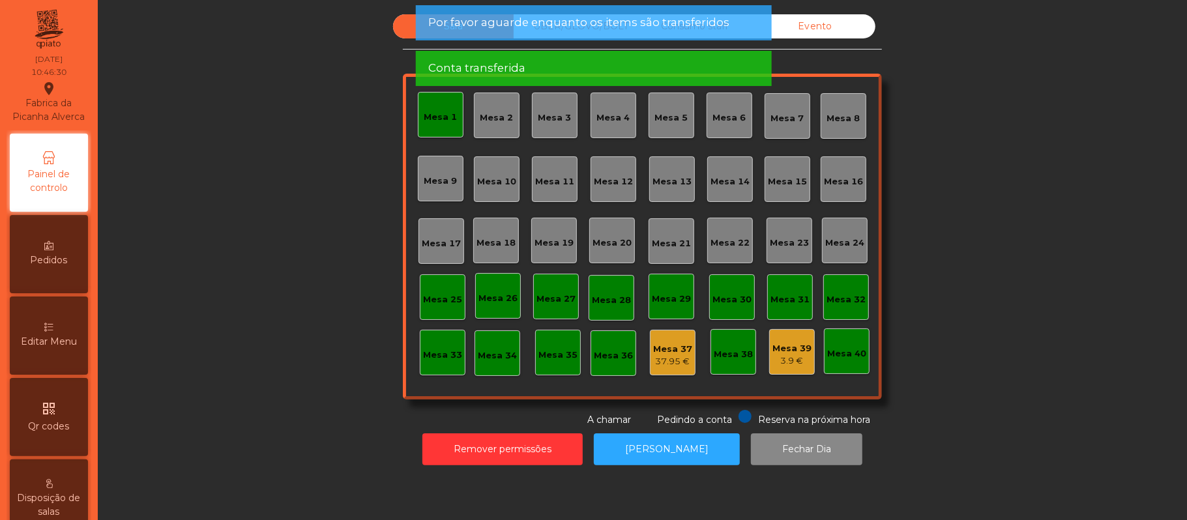
click at [444, 118] on div "Mesa 1" at bounding box center [440, 117] width 33 height 13
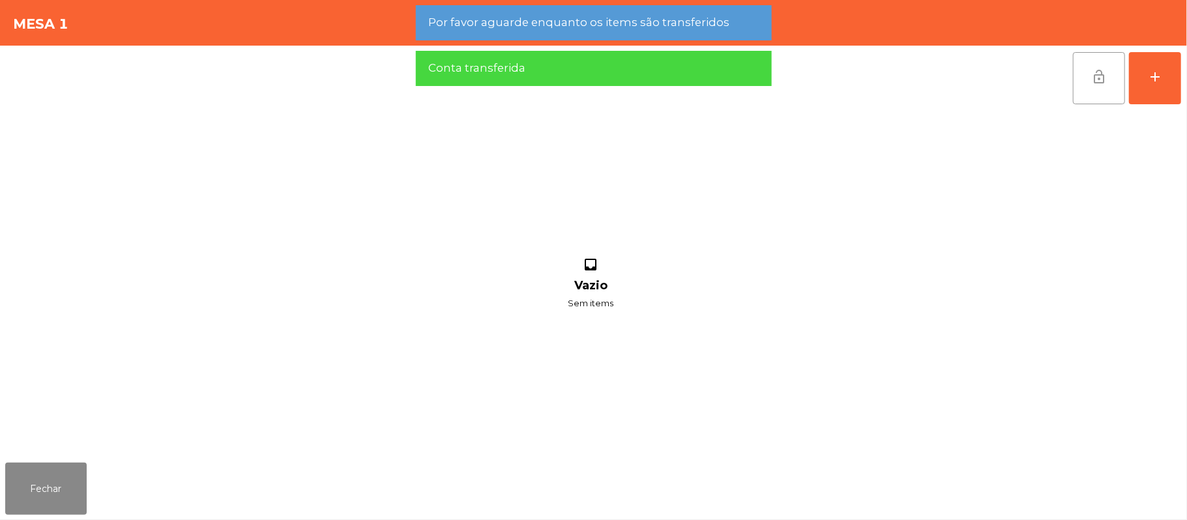
click at [1090, 68] on button "lock_open" at bounding box center [1099, 78] width 52 height 52
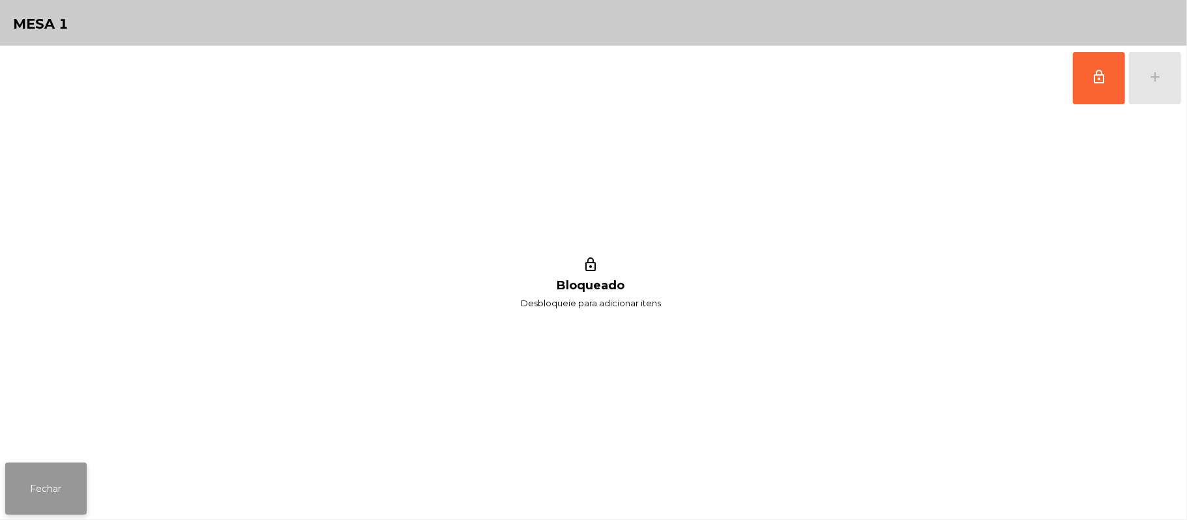
click at [55, 480] on button "Fechar" at bounding box center [45, 489] width 81 height 52
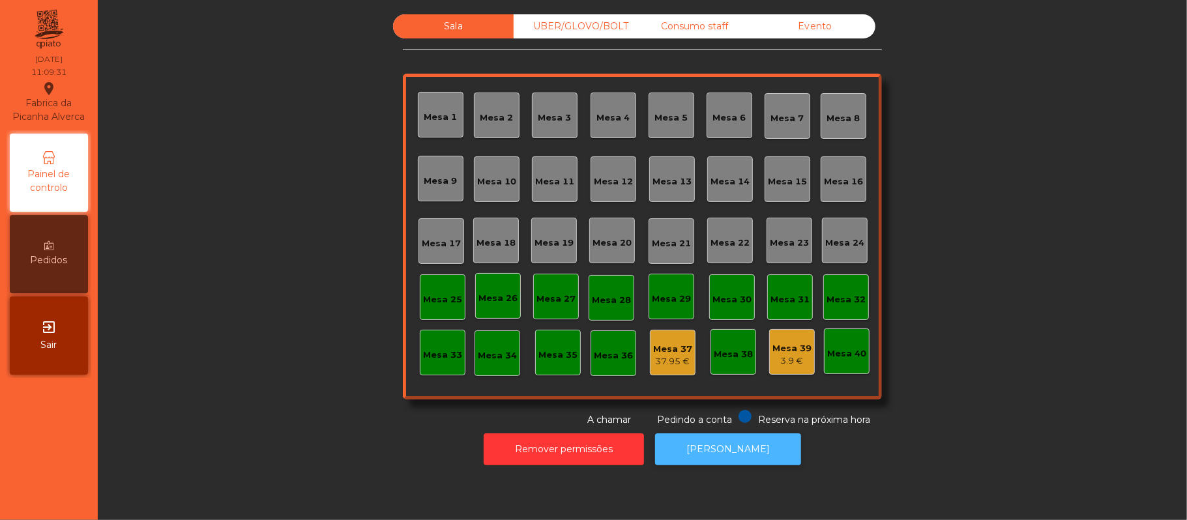
click at [733, 451] on button "[PERSON_NAME]" at bounding box center [728, 449] width 146 height 32
click at [720, 449] on button "[PERSON_NAME]" at bounding box center [728, 449] width 146 height 32
